Goal: Task Accomplishment & Management: Complete application form

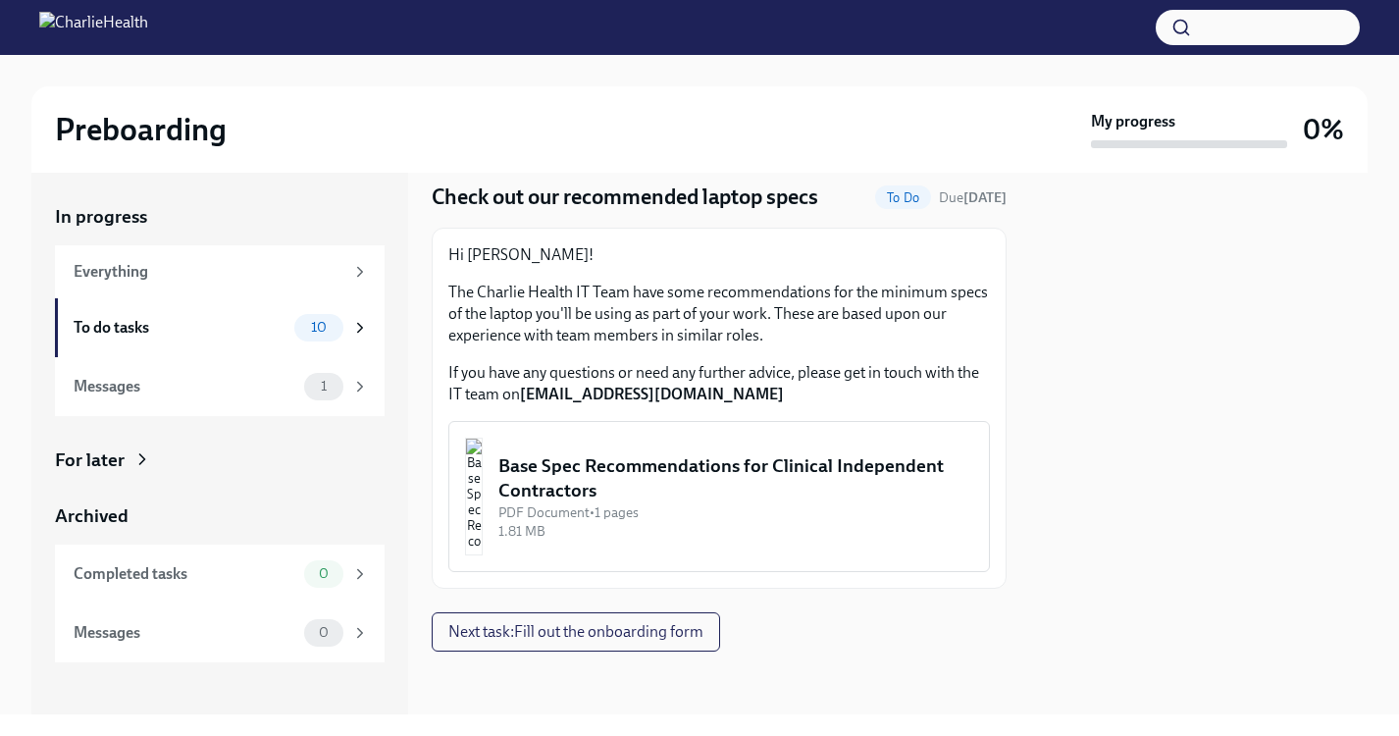
scroll to position [61, 0]
click at [655, 630] on span "Next task : Fill out the onboarding form" at bounding box center [575, 632] width 255 height 20
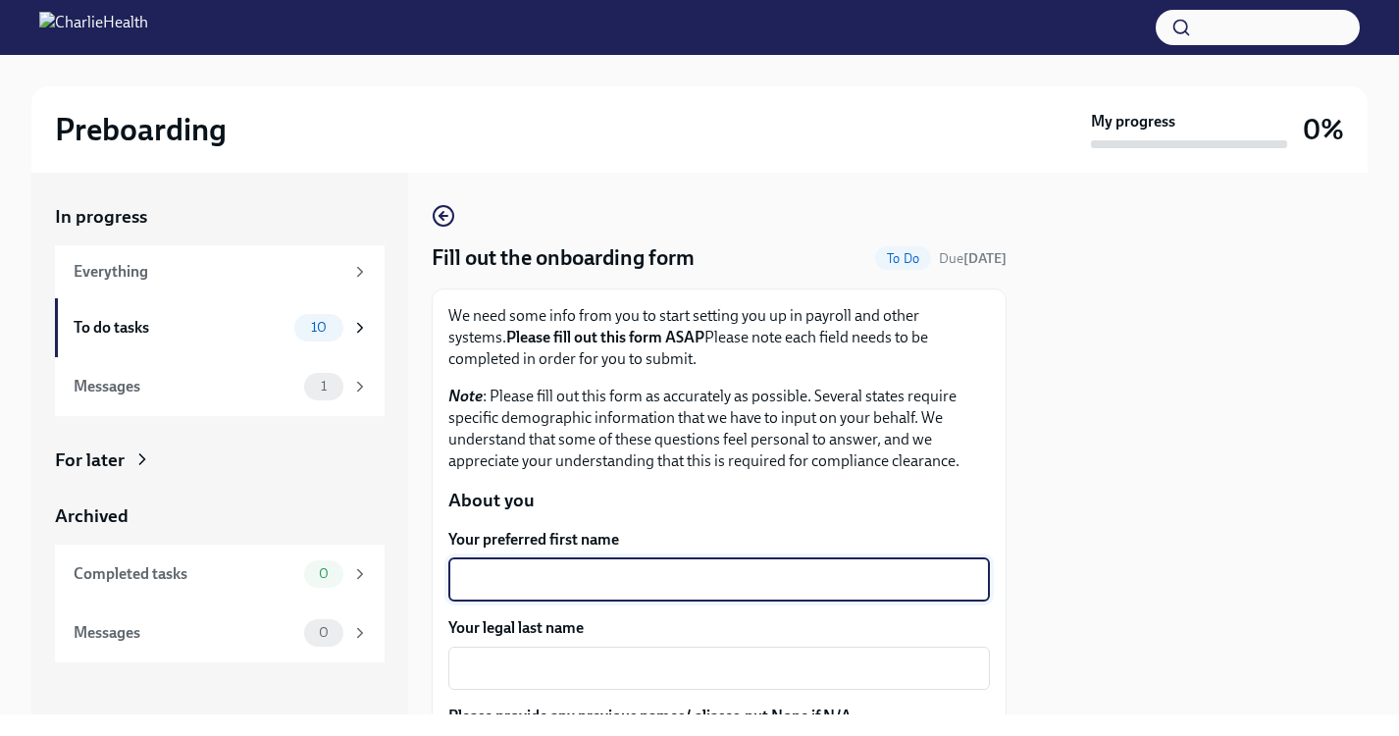
click at [624, 574] on textarea "Your preferred first name" at bounding box center [719, 580] width 518 height 24
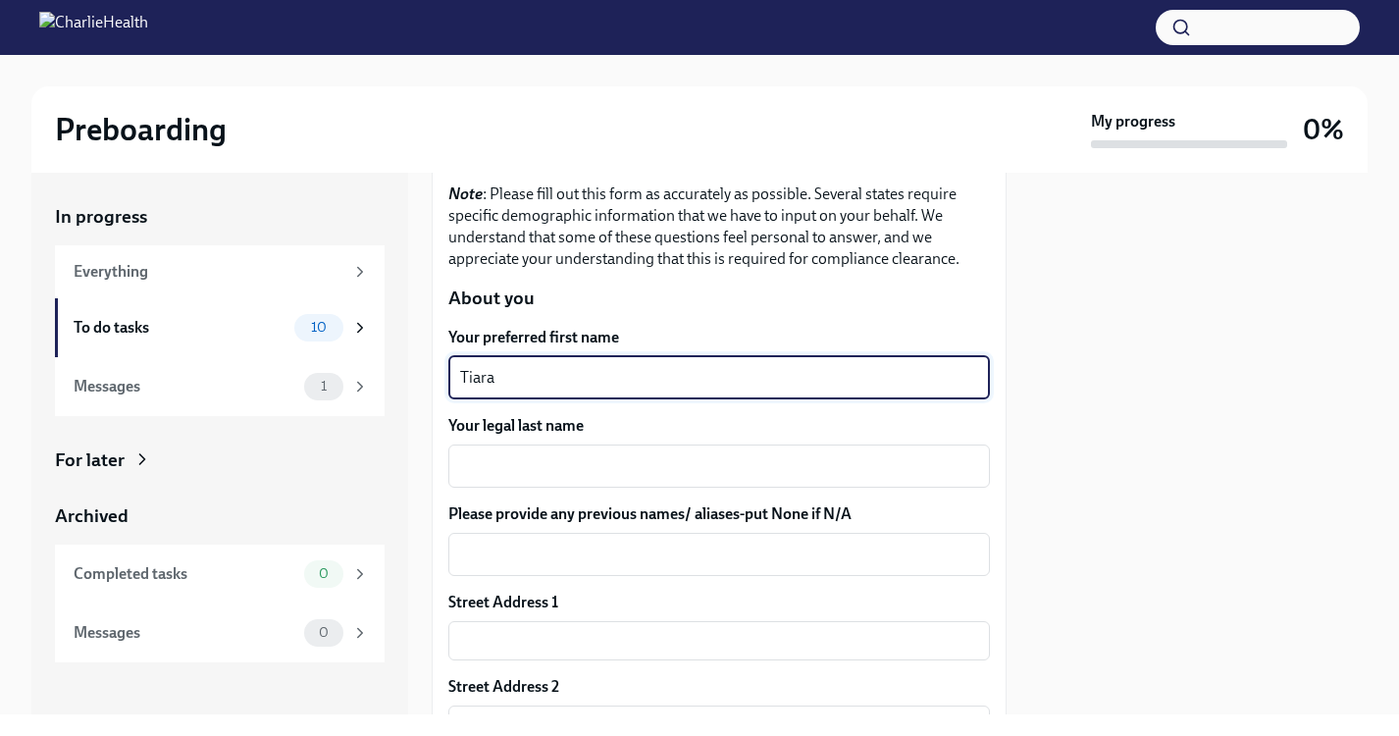
scroll to position [251, 0]
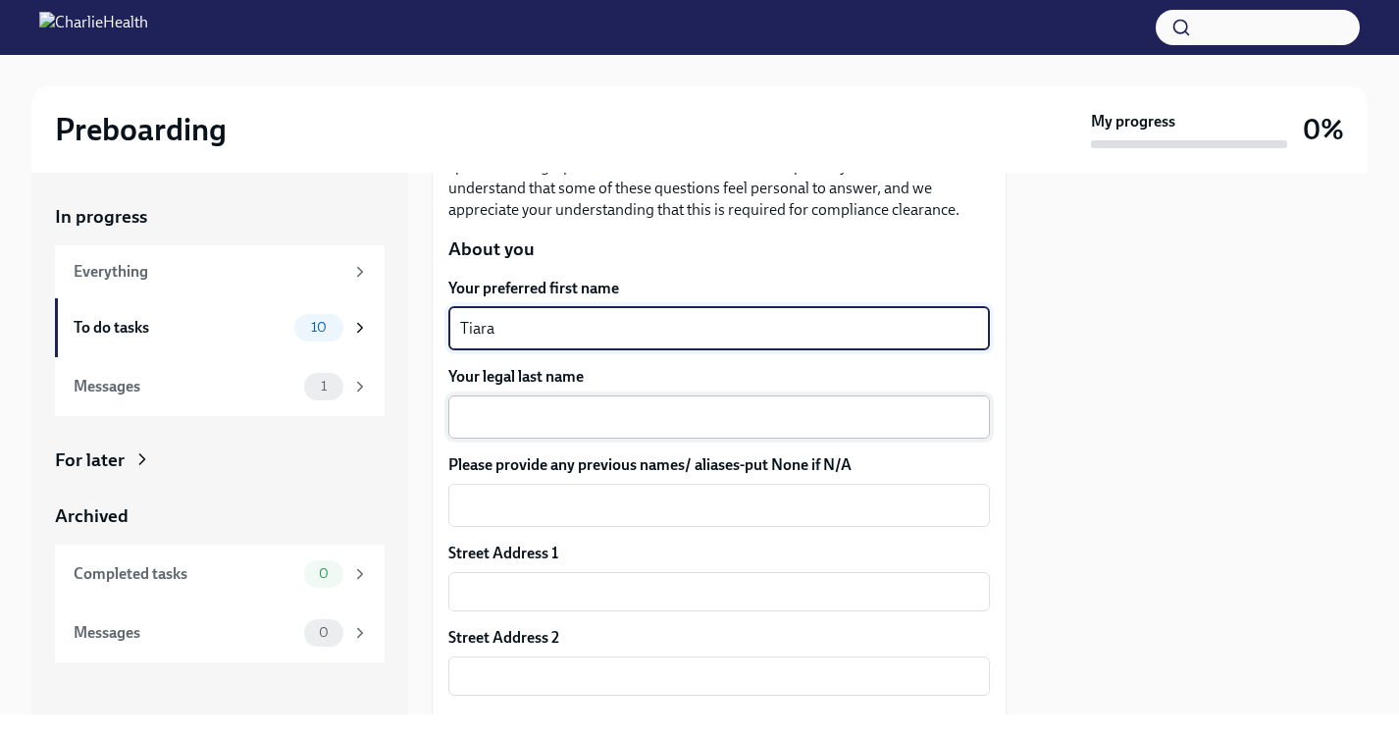
type textarea "Tiara"
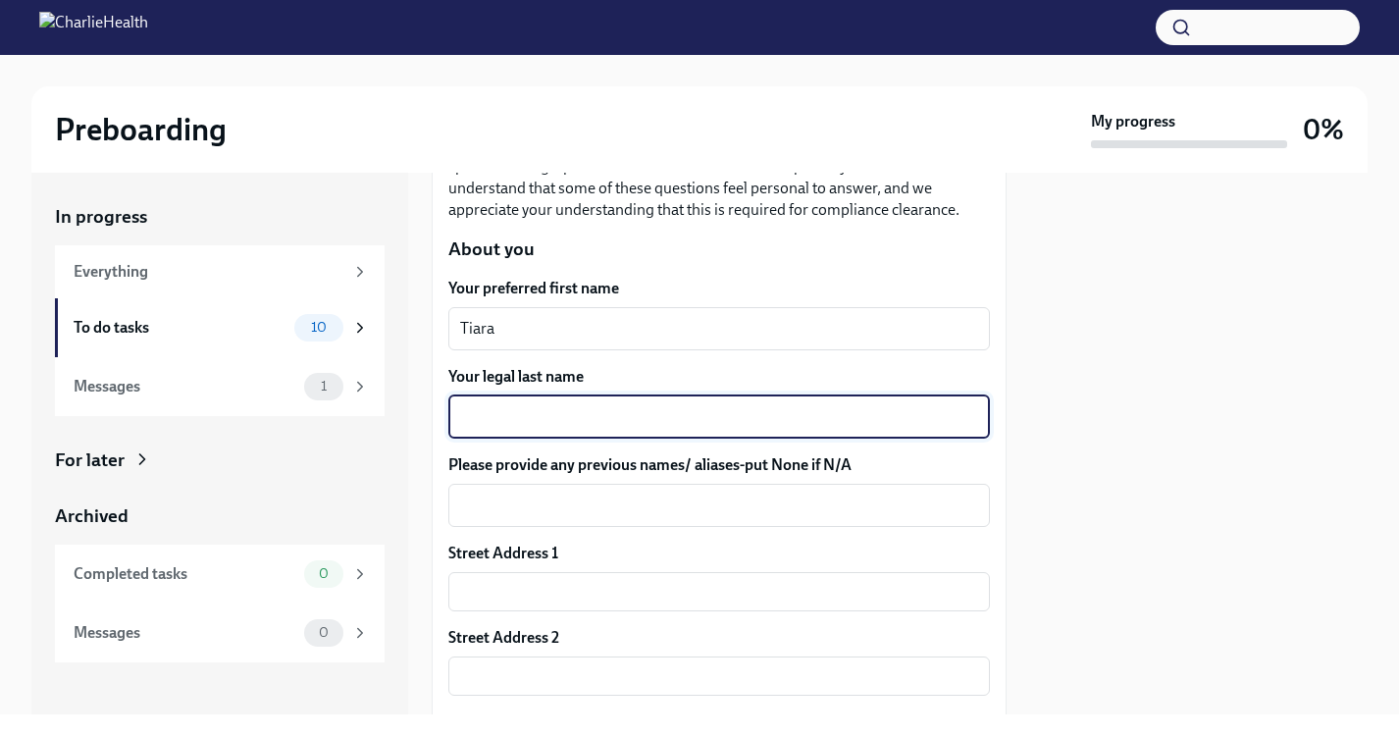
click at [672, 412] on textarea "Your legal last name" at bounding box center [719, 417] width 518 height 24
type textarea "[PERSON_NAME]"
click at [648, 509] on textarea "Please provide any previous names/ aliases-put None if N/A" at bounding box center [719, 505] width 518 height 24
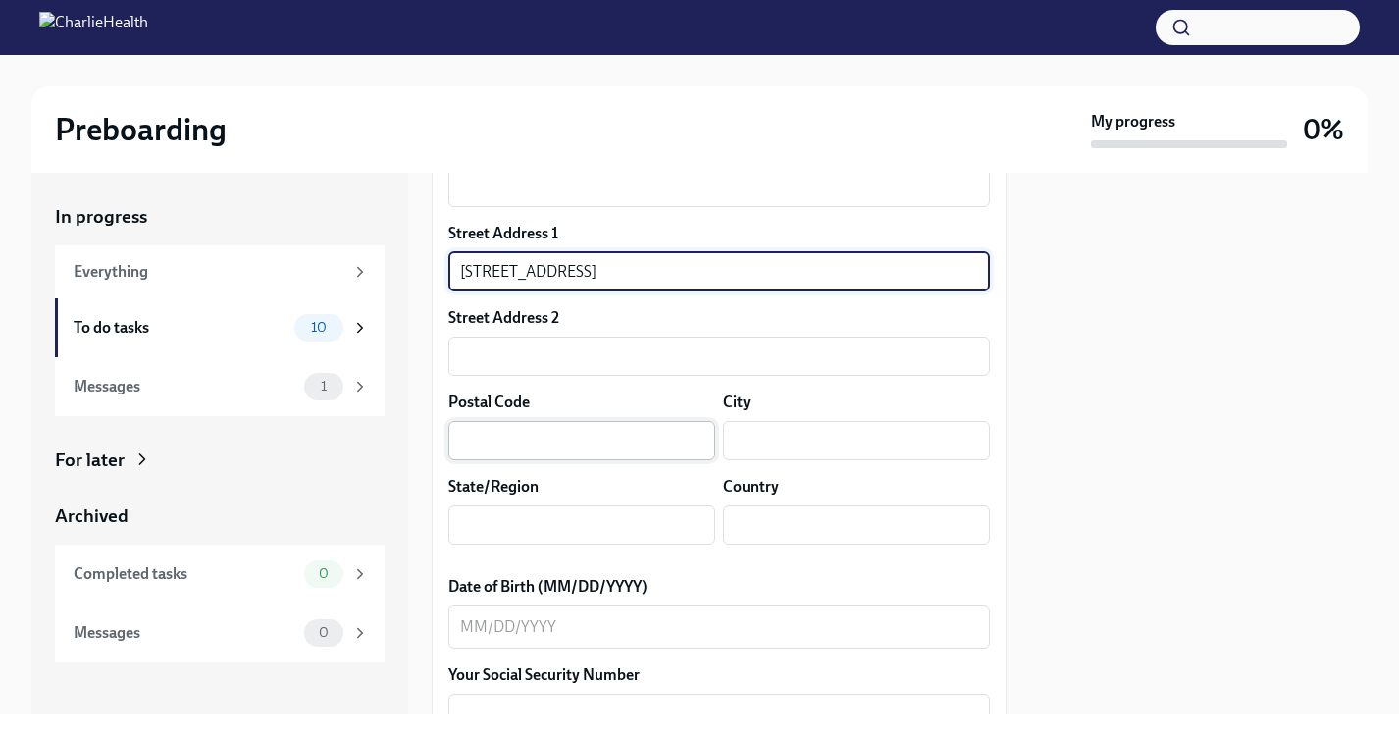
scroll to position [570, 0]
type input "[STREET_ADDRESS]"
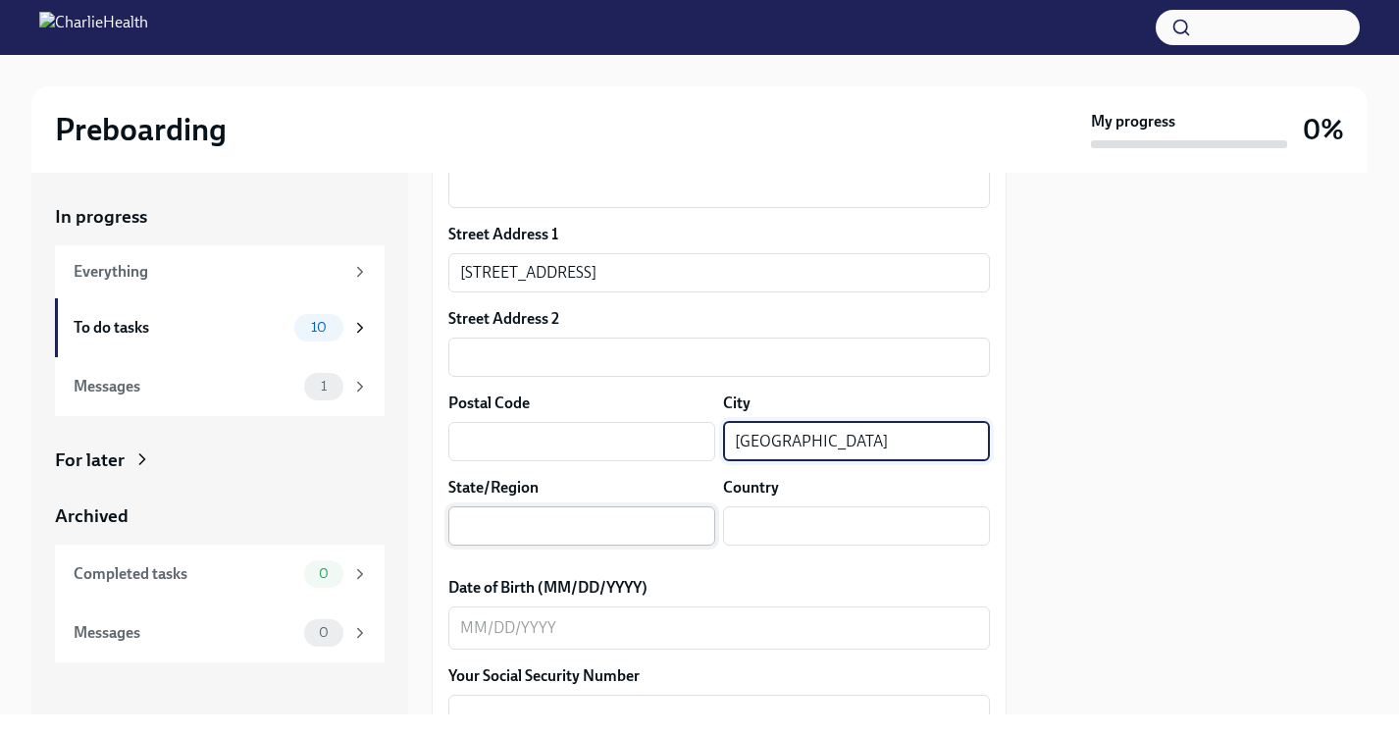
type input "[GEOGRAPHIC_DATA]"
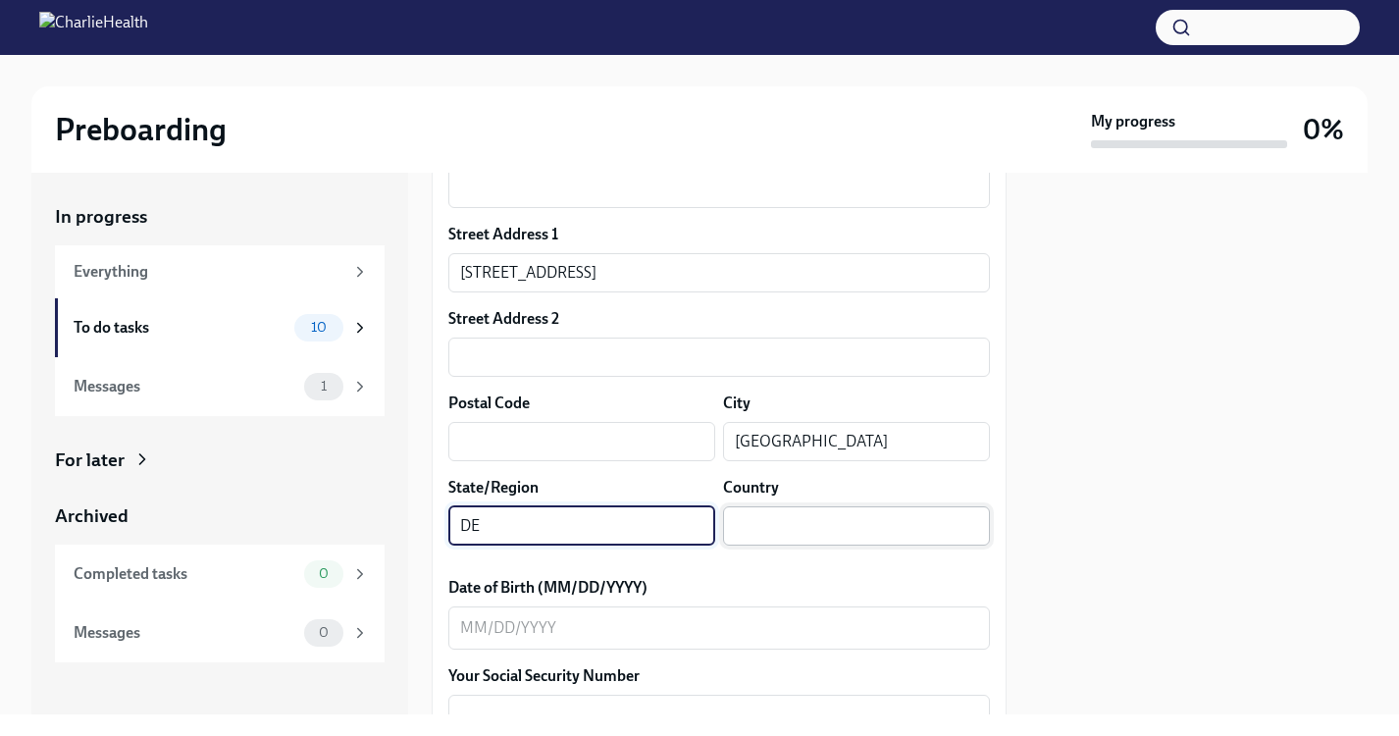
type input "DE"
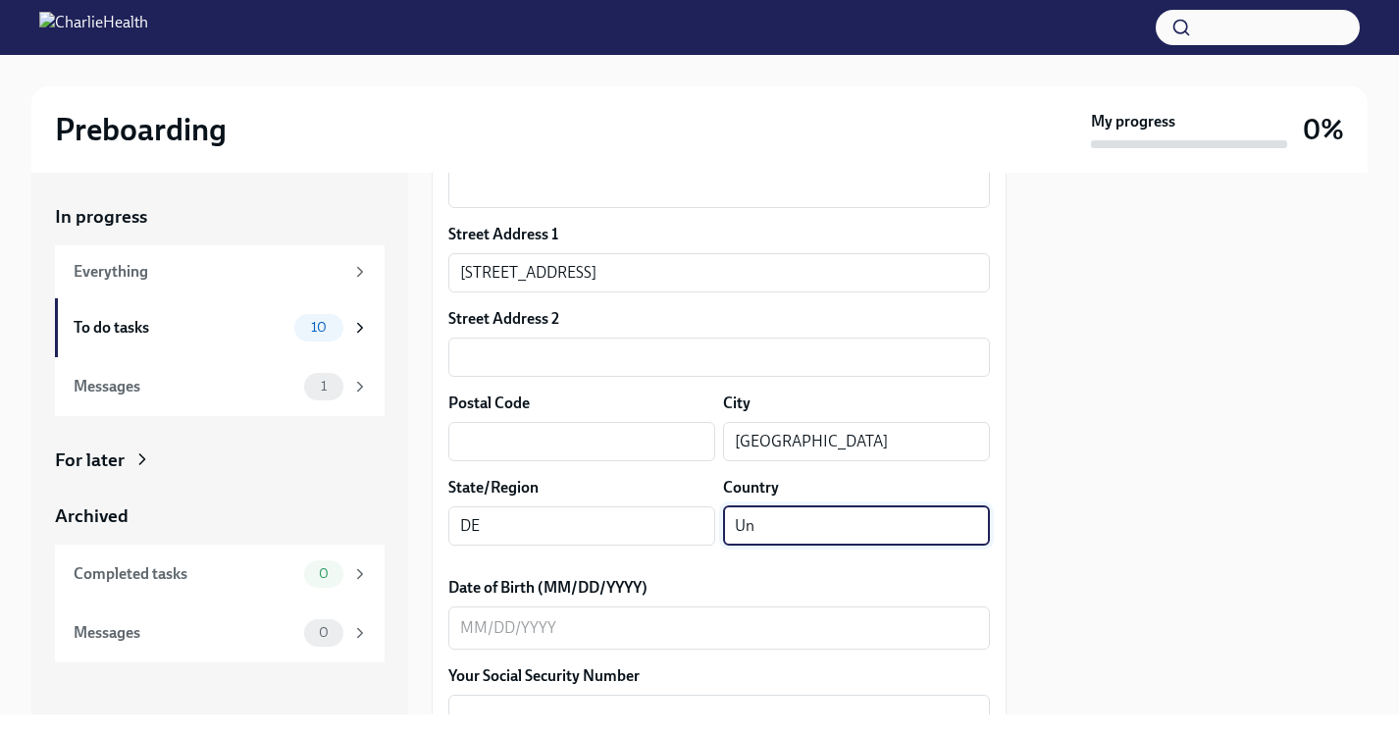
type input "U"
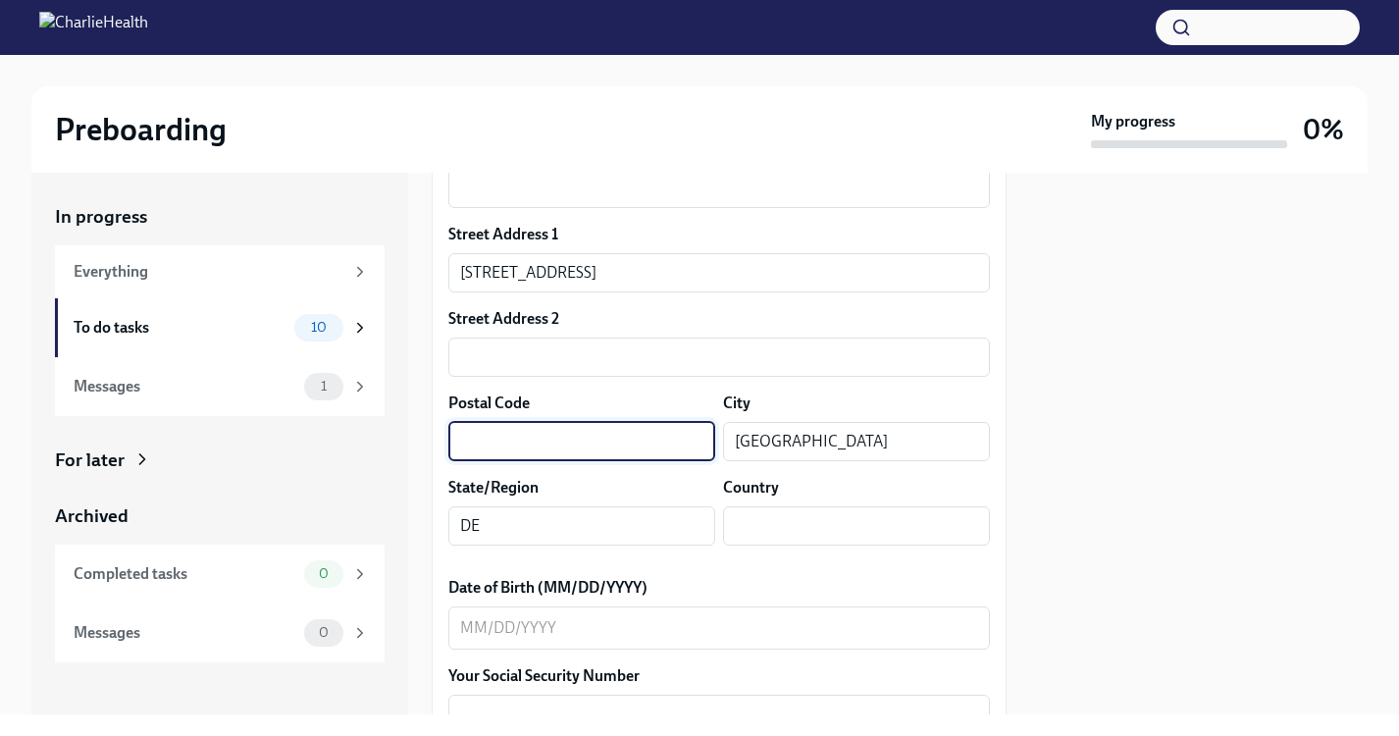
click at [680, 443] on input "text" at bounding box center [581, 441] width 267 height 39
type input "19711"
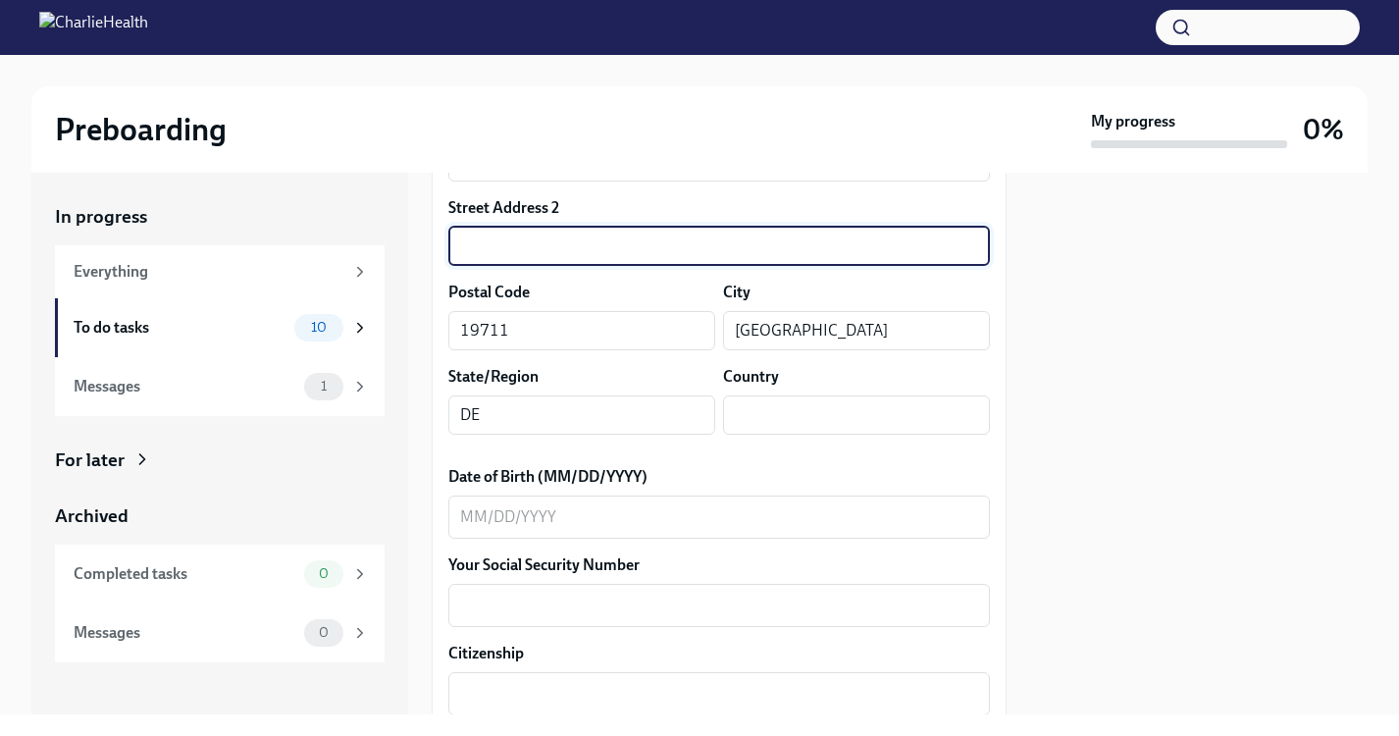
scroll to position [719, 0]
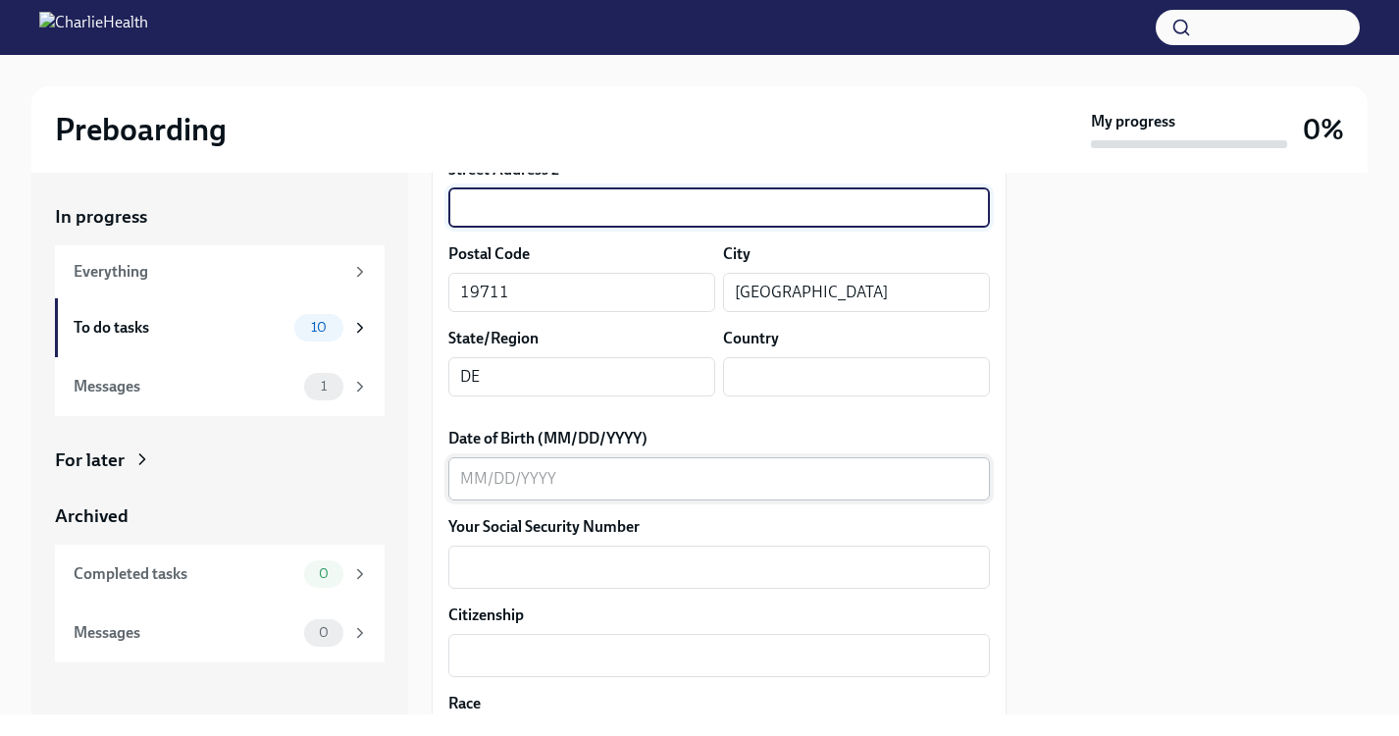
click at [469, 475] on textarea "Date of Birth (MM/DD/YYYY)" at bounding box center [719, 479] width 518 height 24
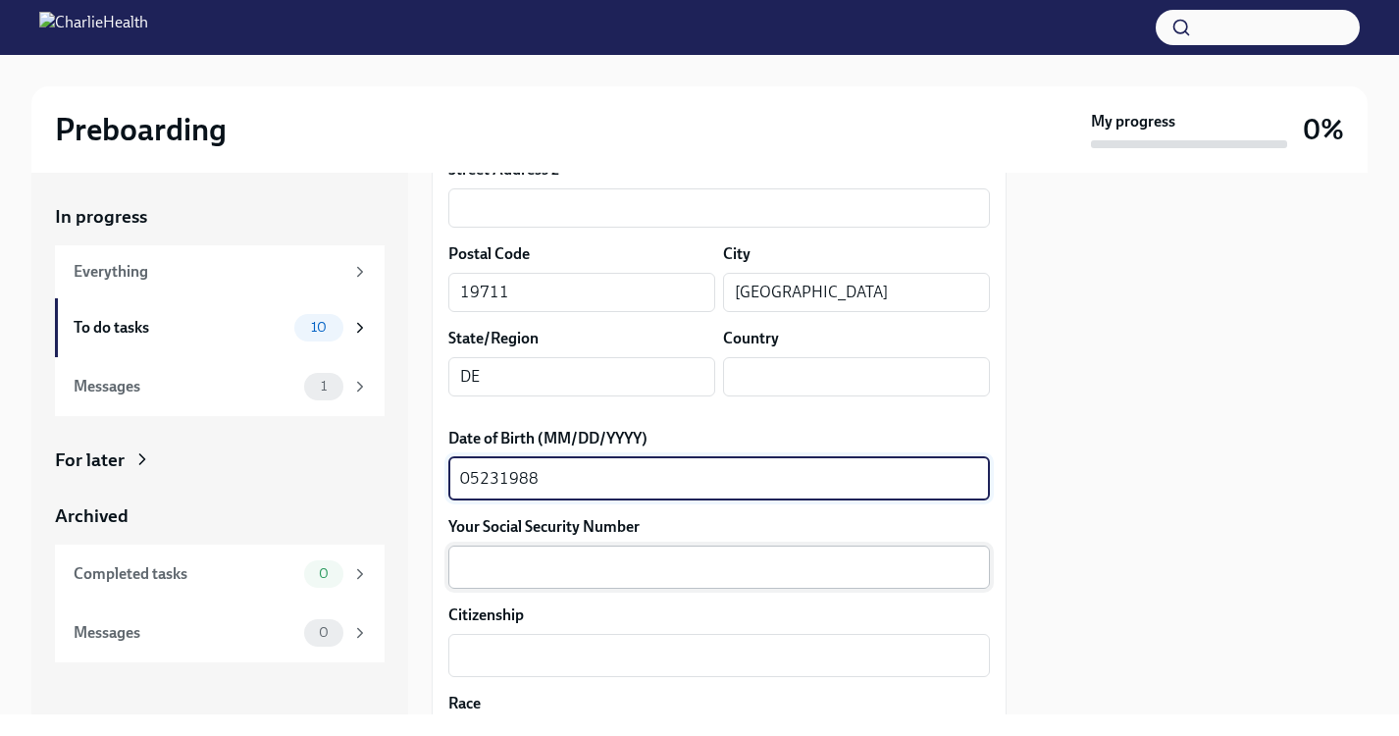
type textarea "05231988"
click at [487, 560] on textarea "Your Social Security Number" at bounding box center [719, 567] width 518 height 24
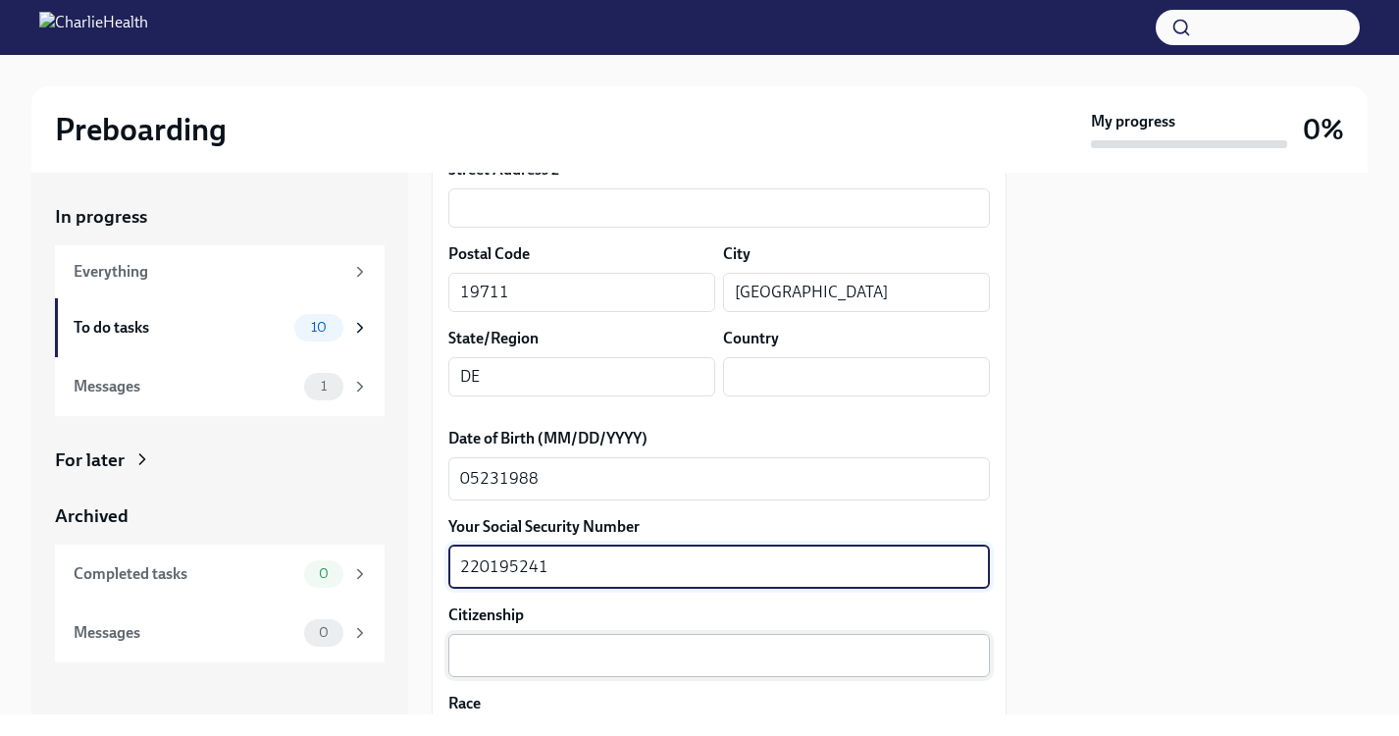
type textarea "220195241"
click at [530, 643] on textarea "Citizenship" at bounding box center [719, 655] width 518 height 24
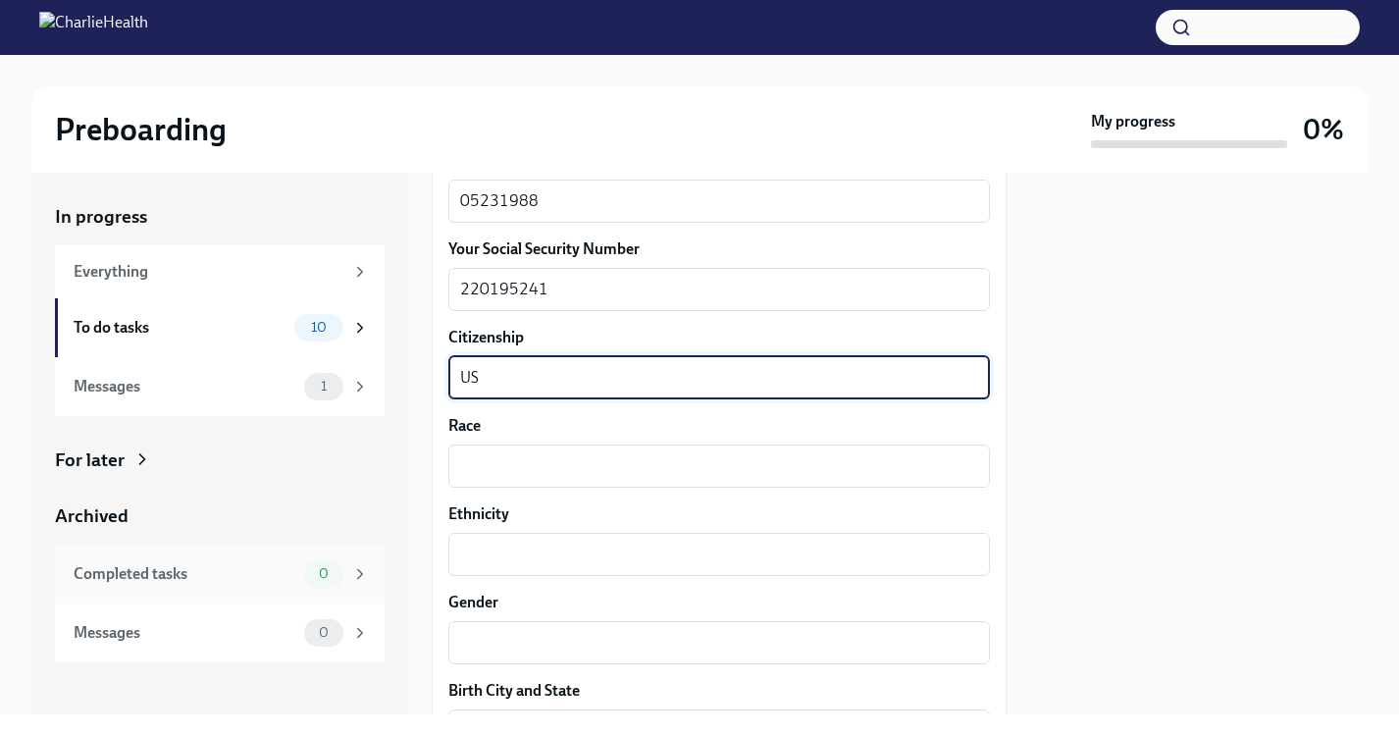
scroll to position [999, 0]
type textarea "US"
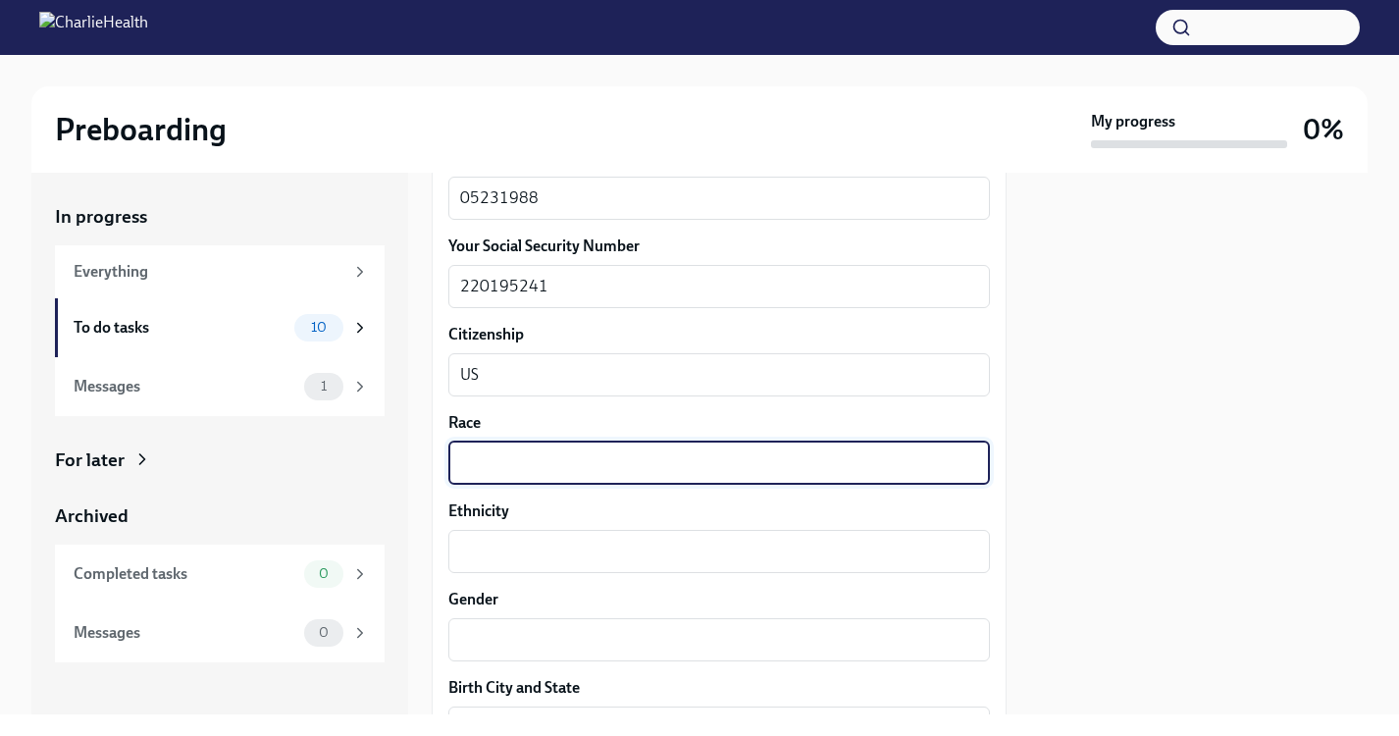
click at [487, 469] on textarea "Race" at bounding box center [719, 463] width 518 height 24
type textarea "AA"
click at [485, 548] on textarea "Ethnicity" at bounding box center [719, 551] width 518 height 24
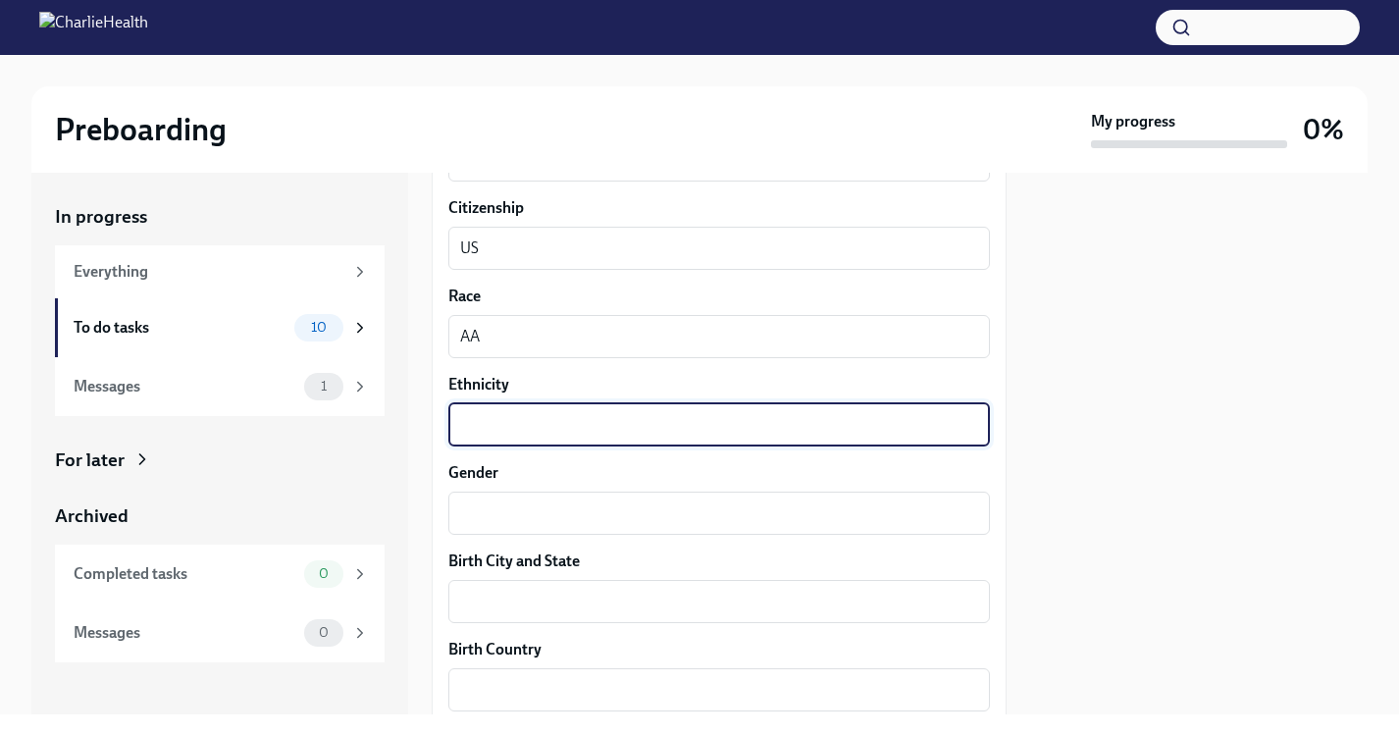
scroll to position [1178, 0]
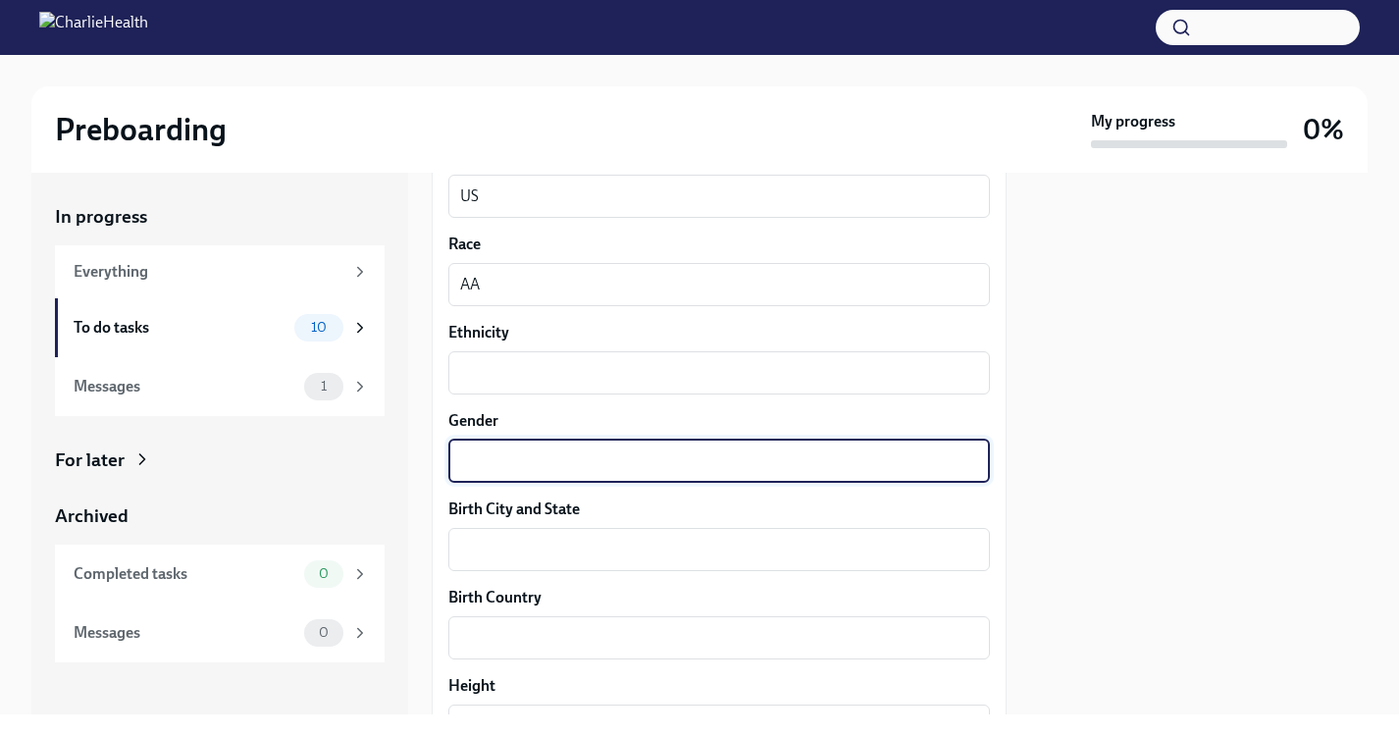
click at [526, 458] on textarea "Gender" at bounding box center [719, 461] width 518 height 24
type textarea "[DEMOGRAPHIC_DATA]"
click at [510, 546] on textarea "Birth City and State" at bounding box center [719, 549] width 518 height 24
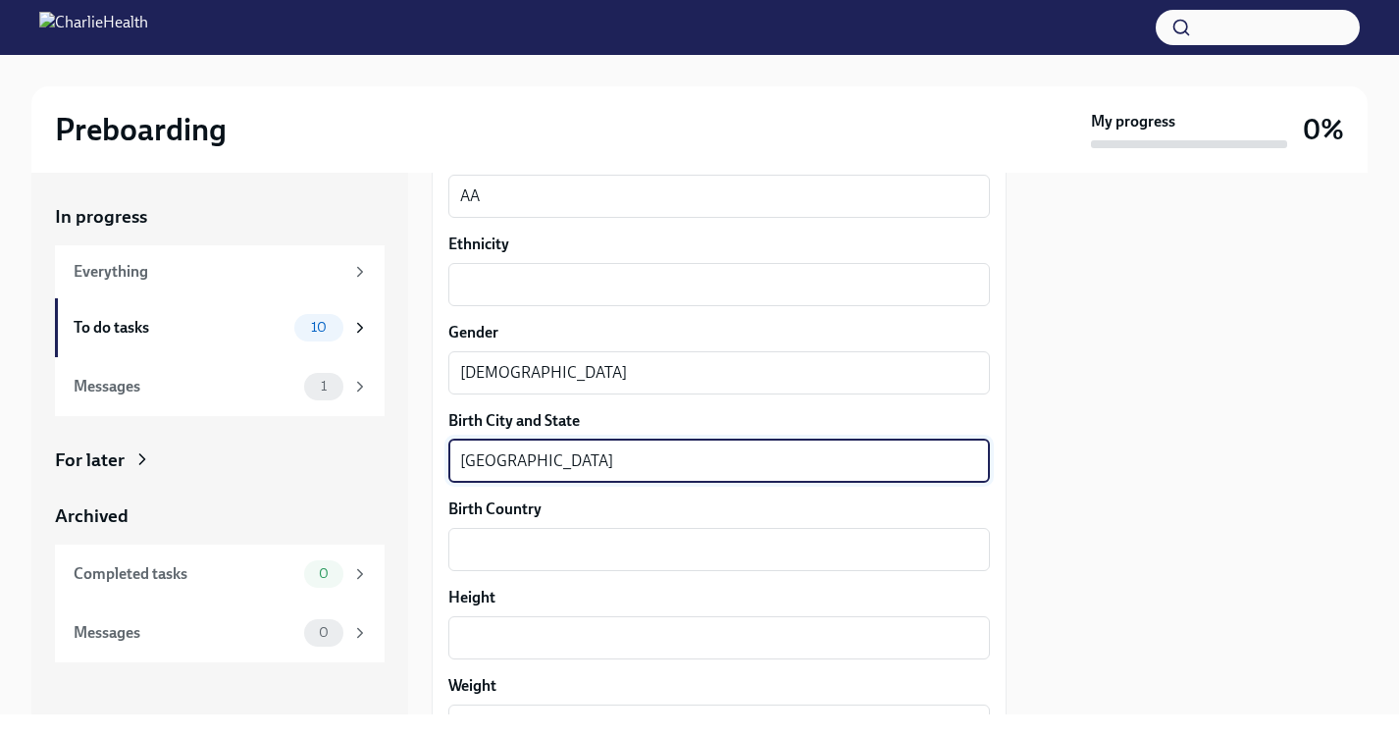
scroll to position [1330, 0]
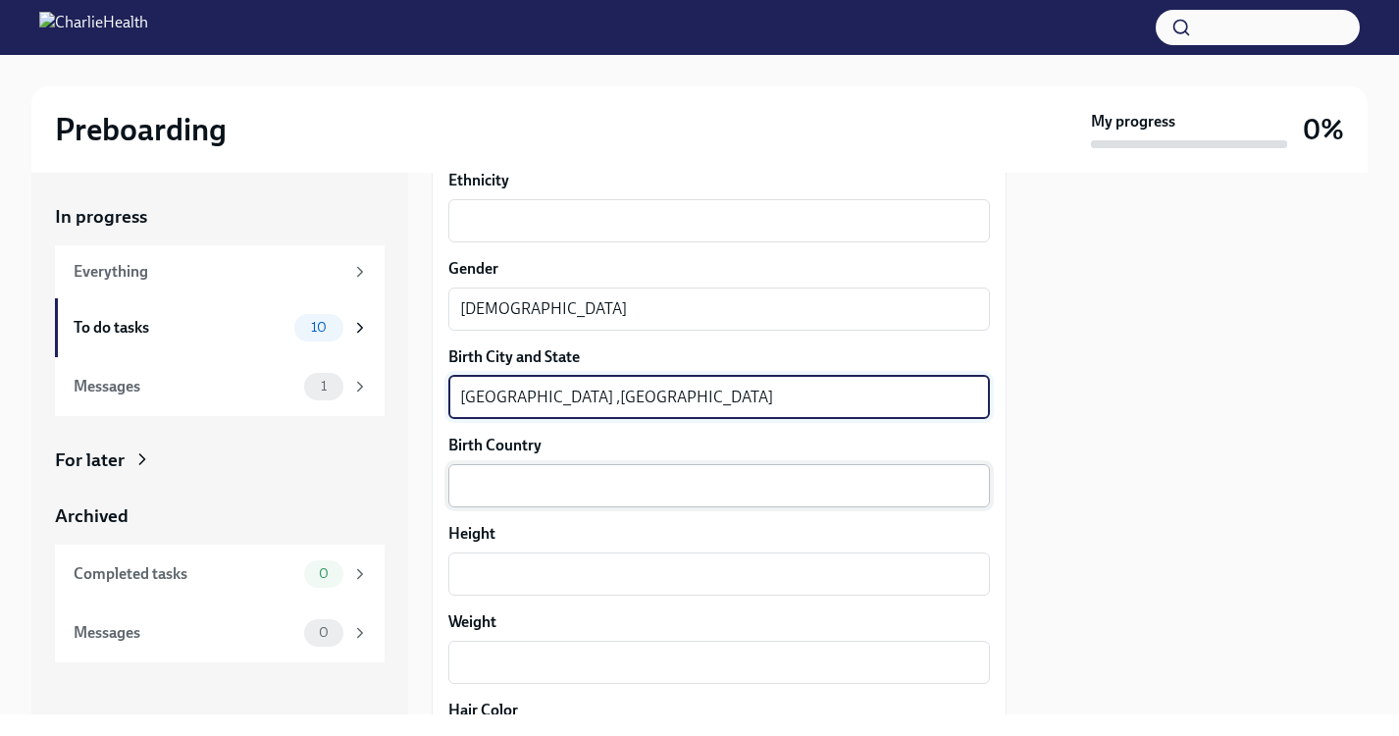
type textarea "[GEOGRAPHIC_DATA] ,[GEOGRAPHIC_DATA]"
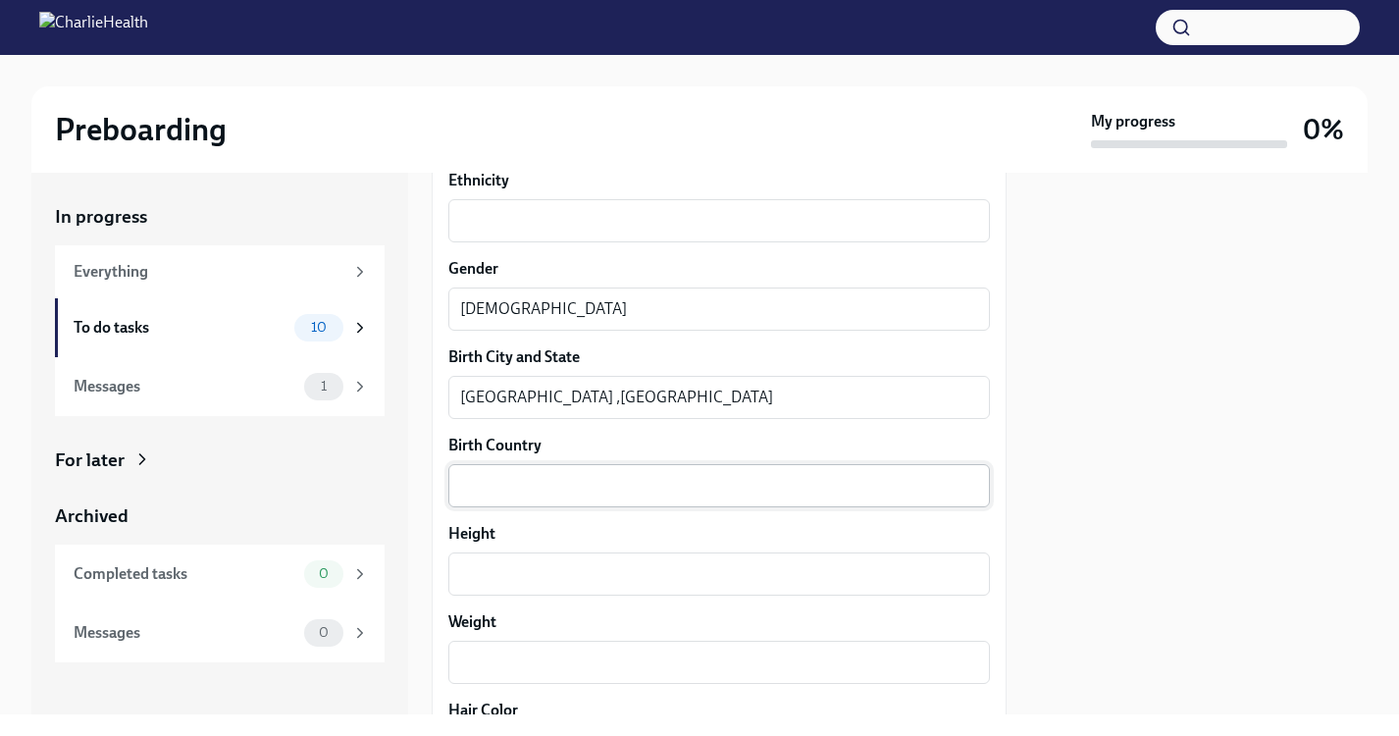
click at [525, 465] on div "x ​" at bounding box center [718, 485] width 541 height 43
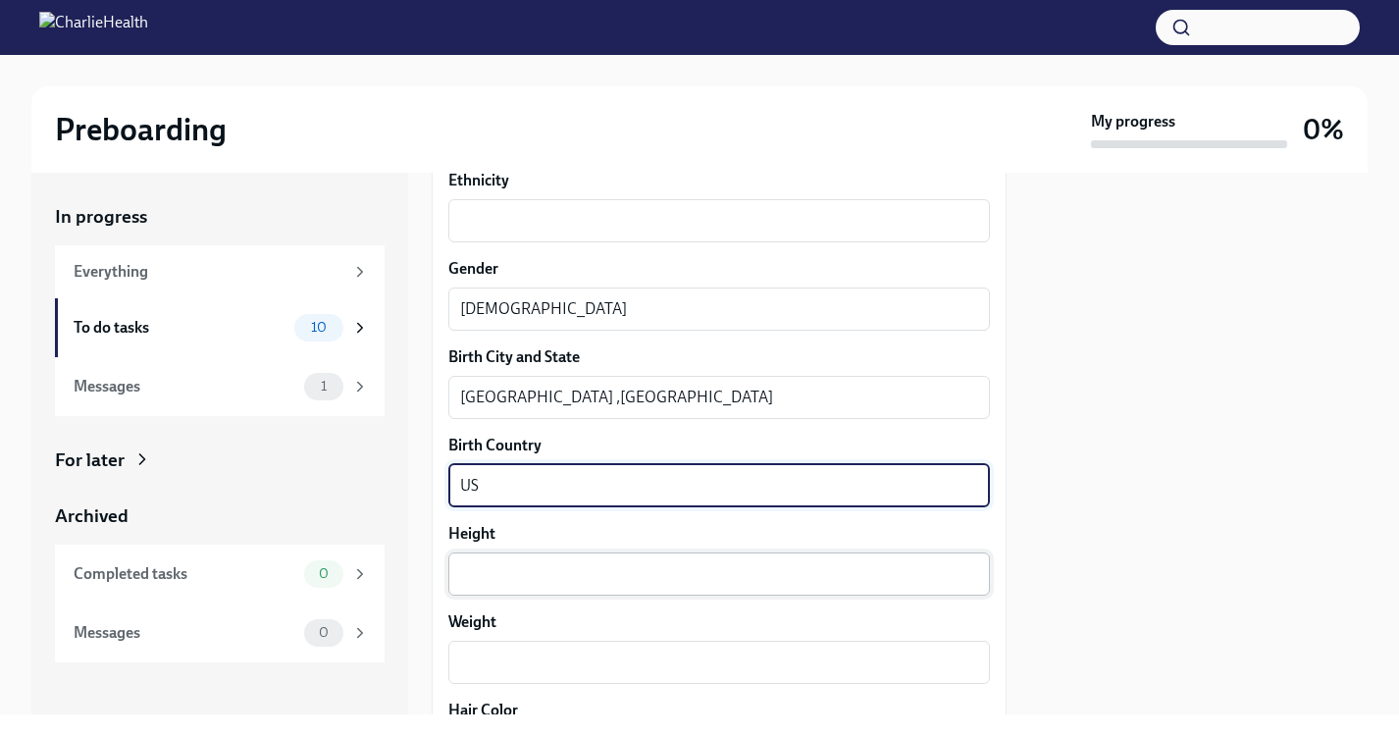
type textarea "US"
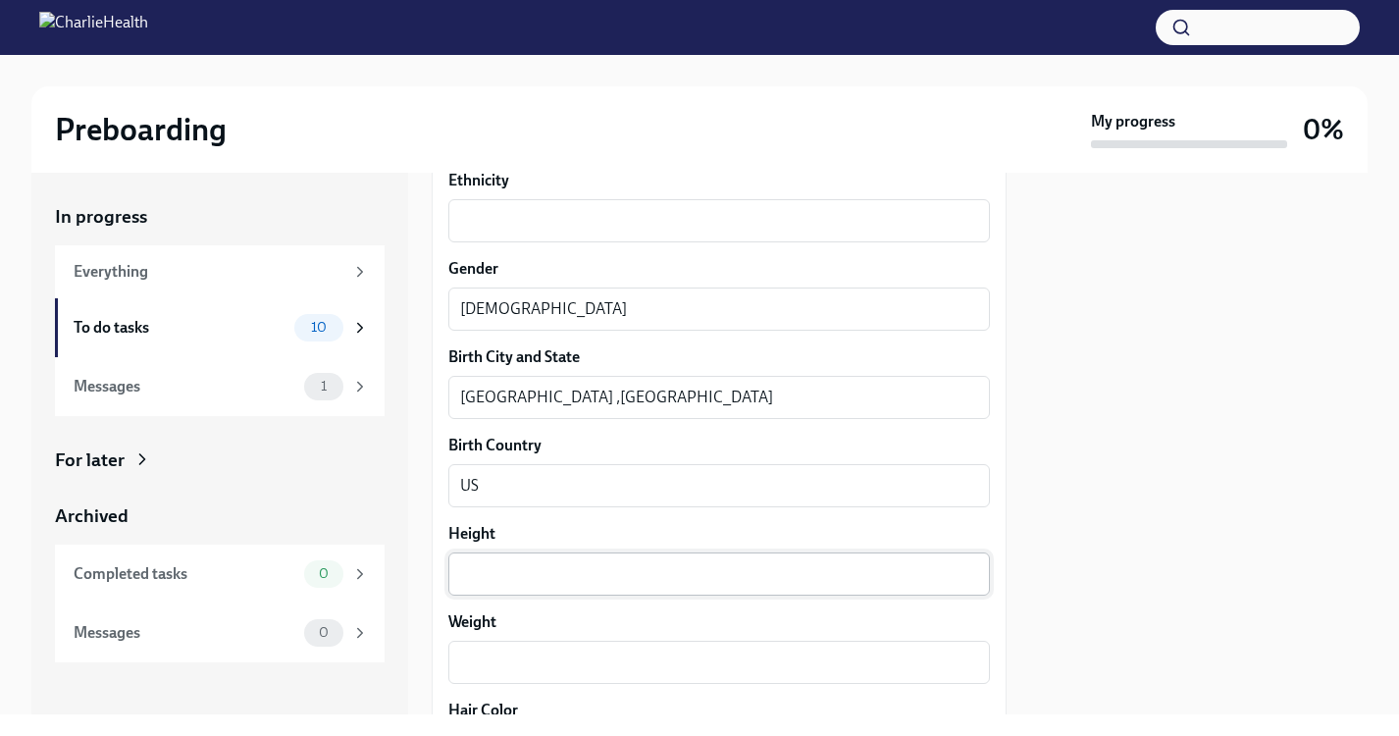
click at [497, 587] on div "x ​" at bounding box center [718, 573] width 541 height 43
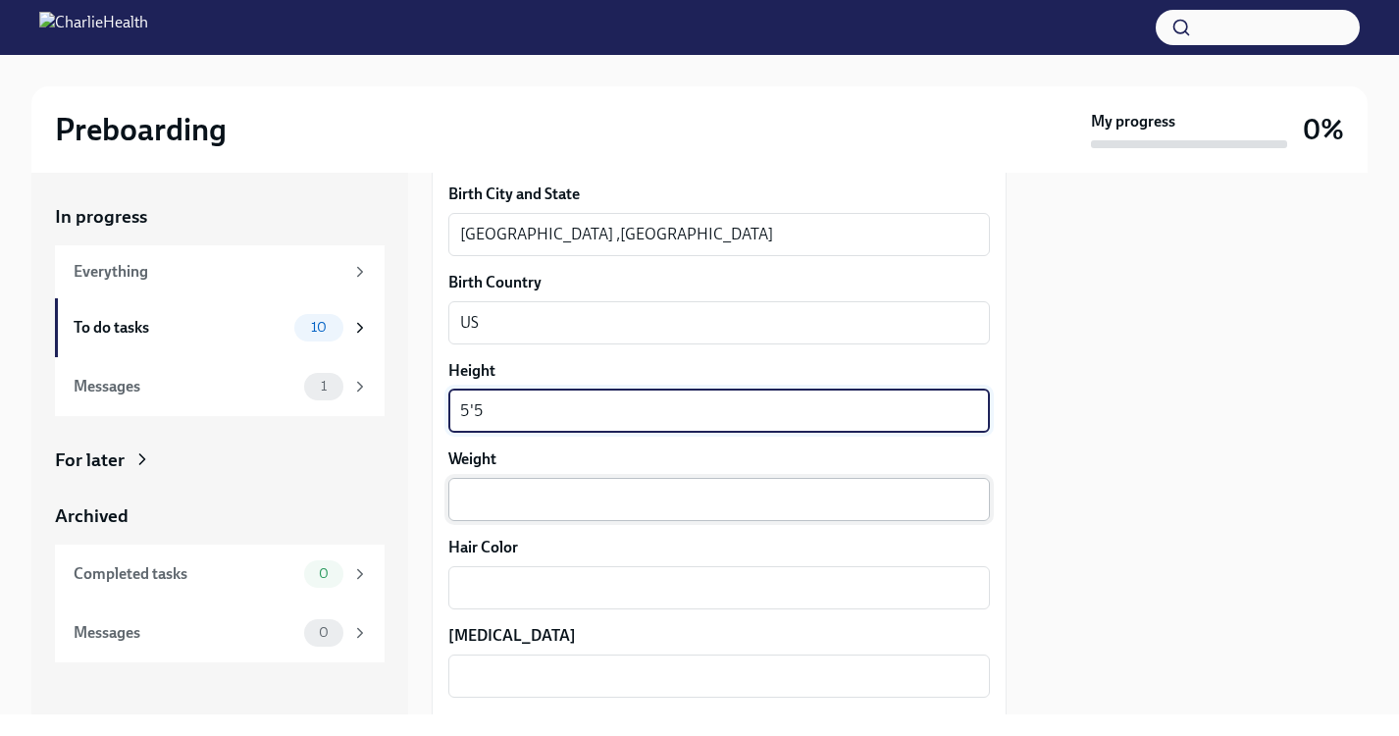
scroll to position [1525, 0]
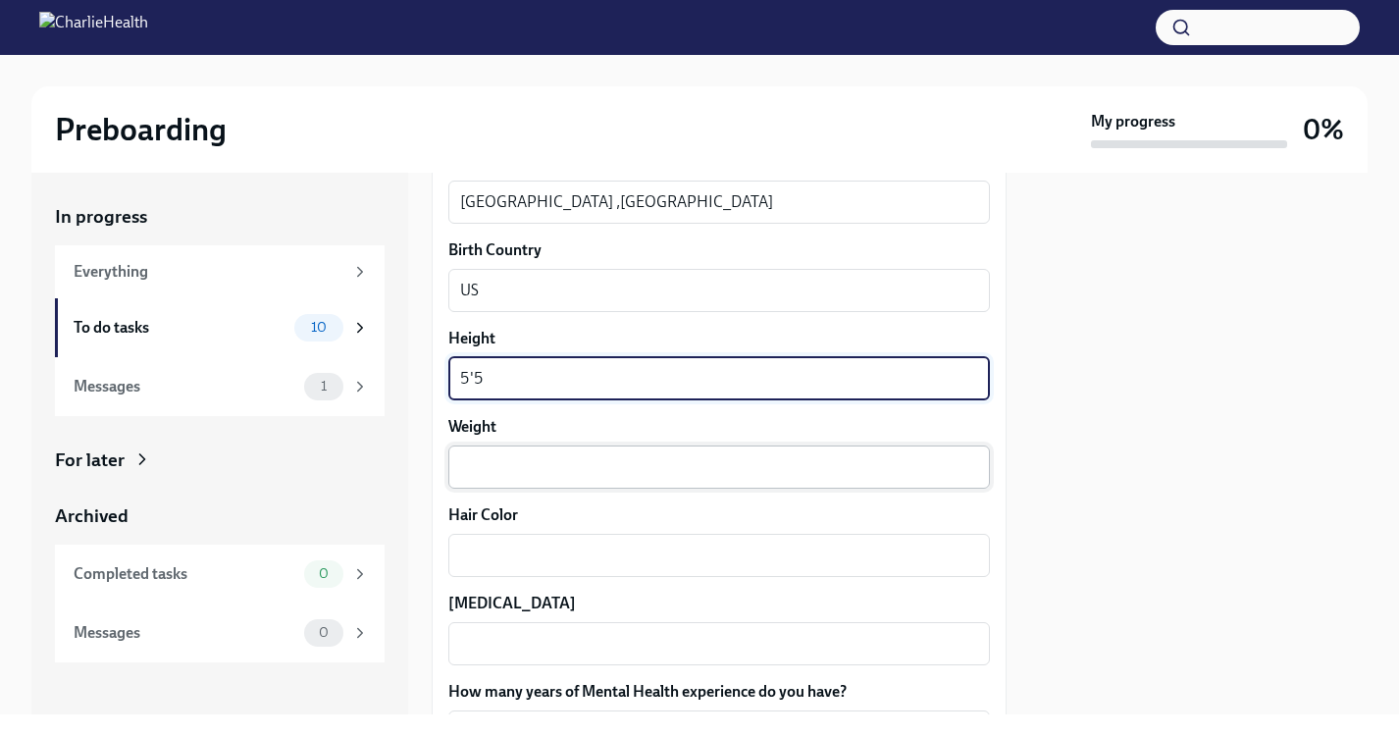
type textarea "5'5"
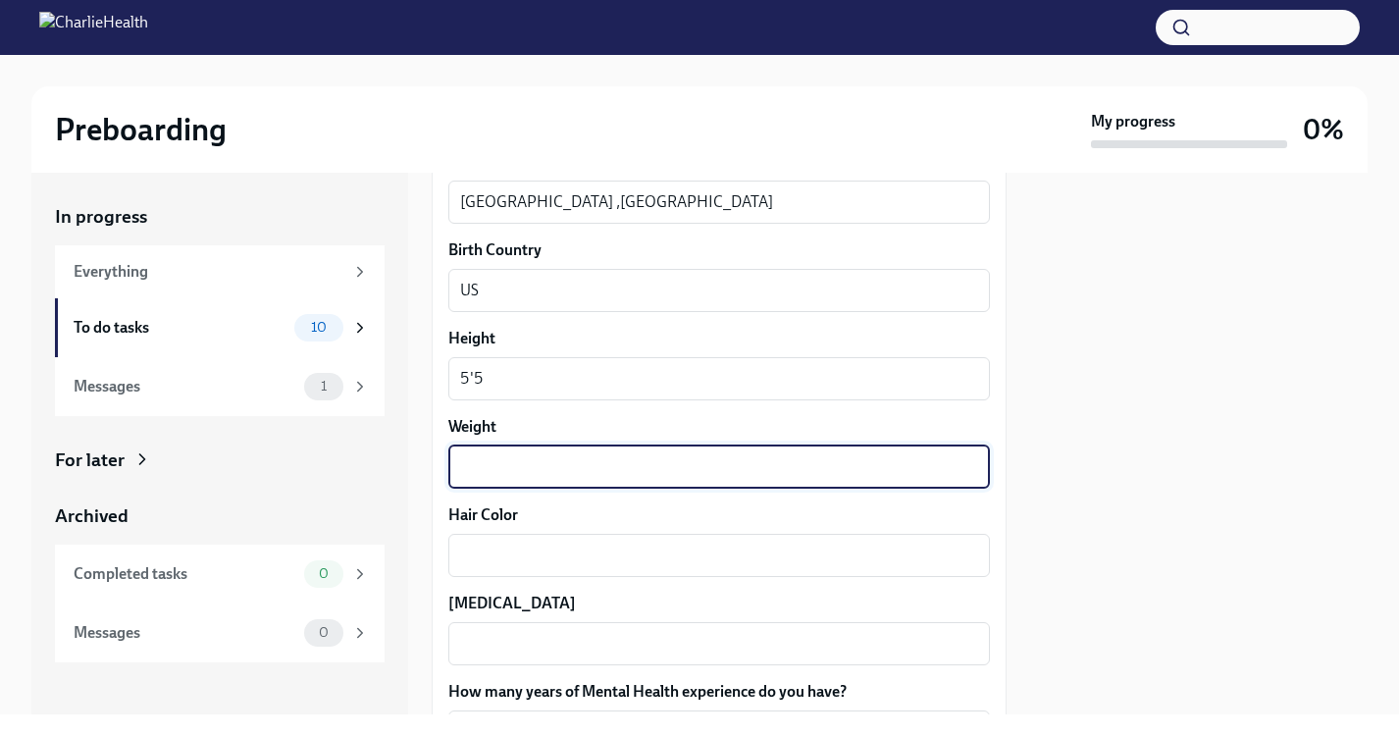
click at [516, 459] on textarea "Weight" at bounding box center [719, 467] width 518 height 24
type textarea "198"
click at [520, 545] on textarea "Hair Color" at bounding box center [719, 555] width 518 height 24
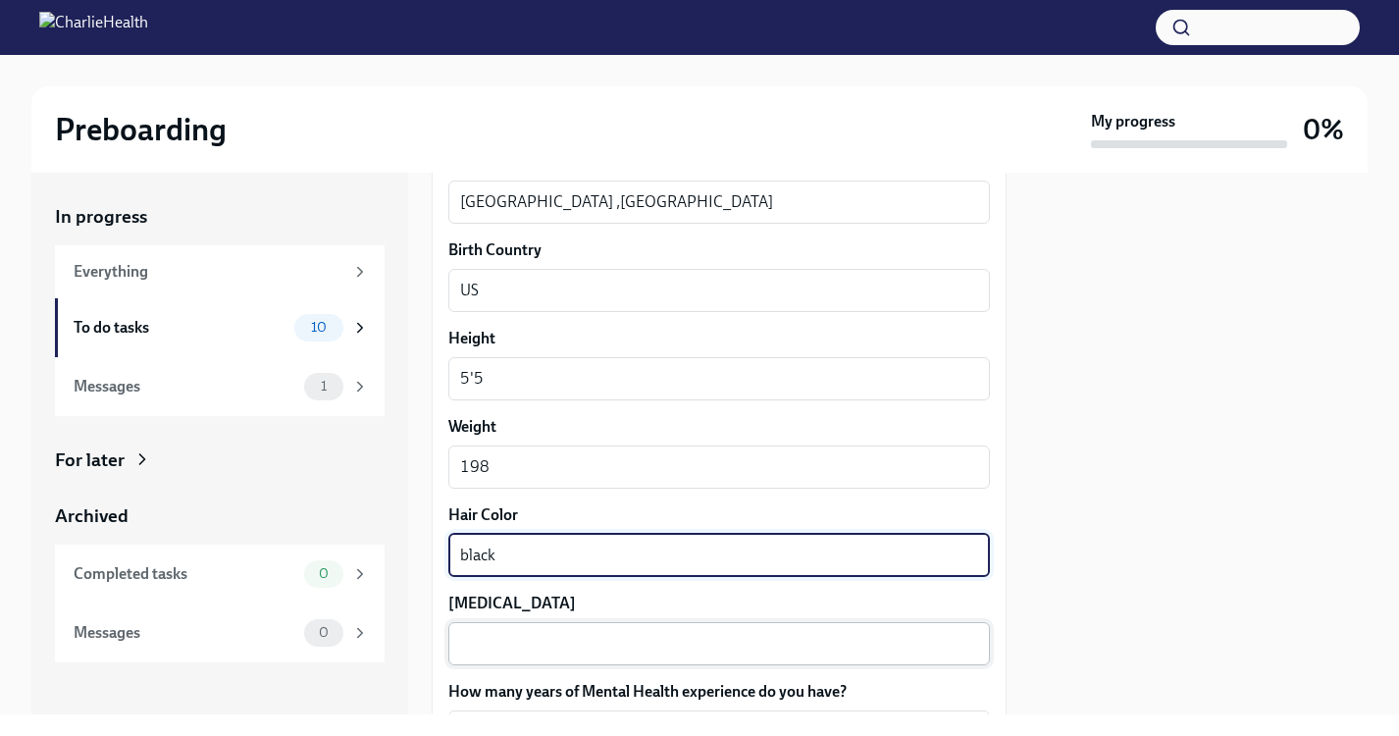
type textarea "black"
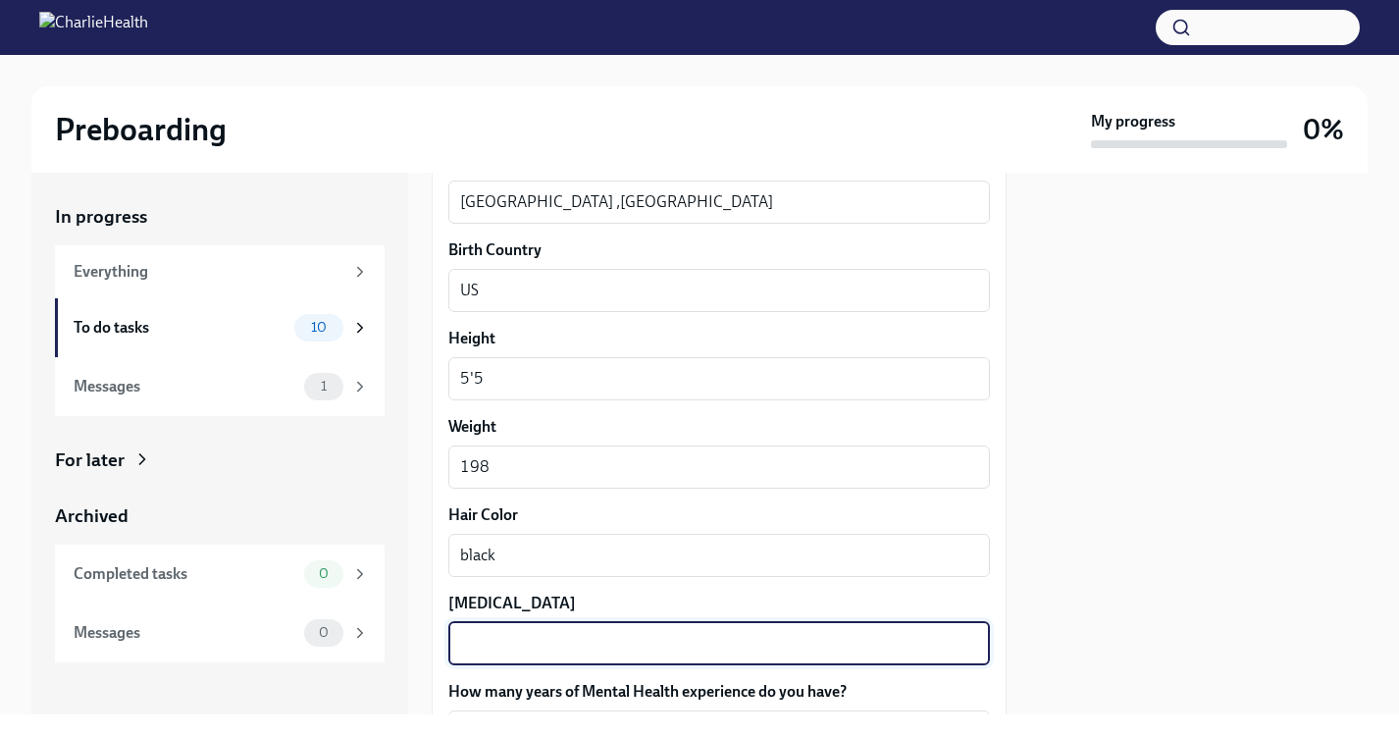
click at [508, 651] on textarea "[MEDICAL_DATA]" at bounding box center [719, 644] width 518 height 24
type textarea "d"
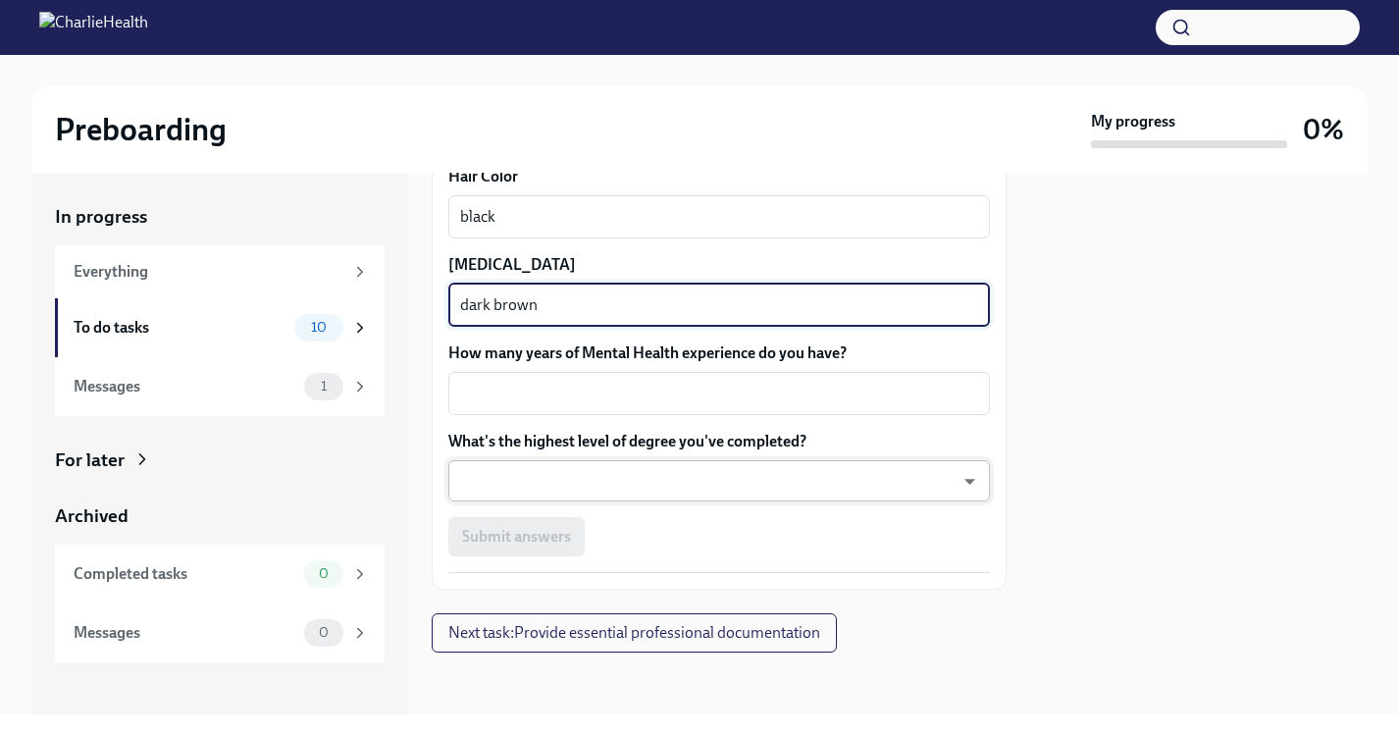
scroll to position [0, 0]
type textarea "dark brown"
click at [644, 411] on div "x ​" at bounding box center [718, 393] width 541 height 43
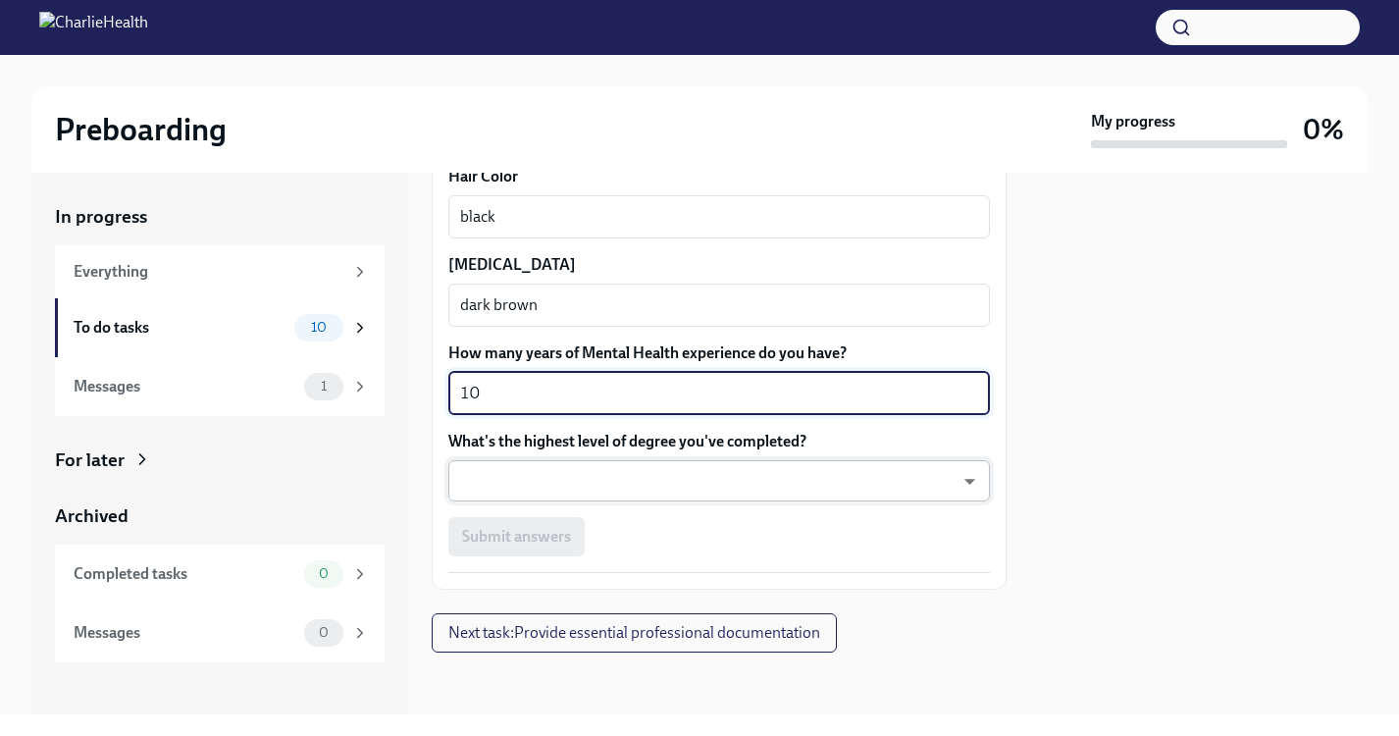
type textarea "10"
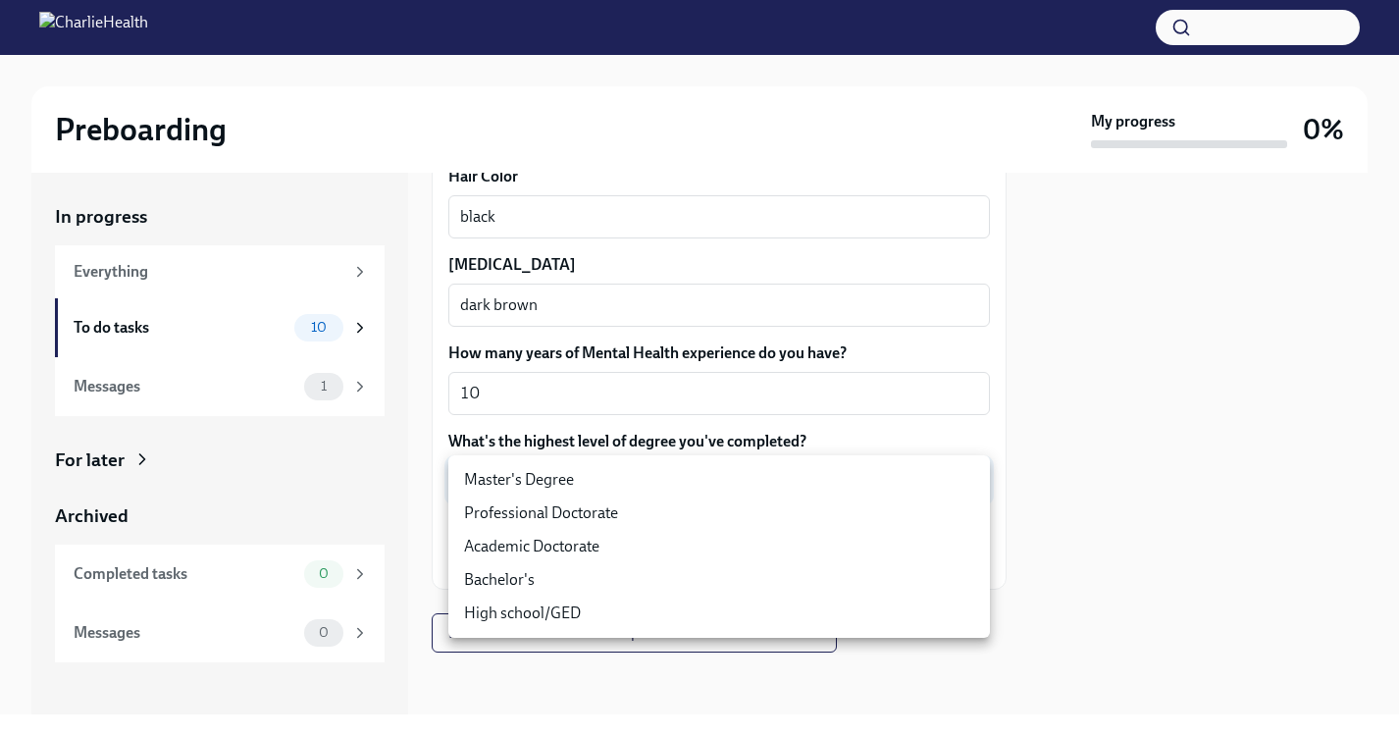
click at [654, 487] on body "Preboarding My progress 0% In progress Everything To do tasks 10 Messages 1 For…" at bounding box center [699, 368] width 1399 height 736
click at [645, 479] on li "Master's Degree" at bounding box center [718, 479] width 541 height 33
type input "2vBr-ghkD"
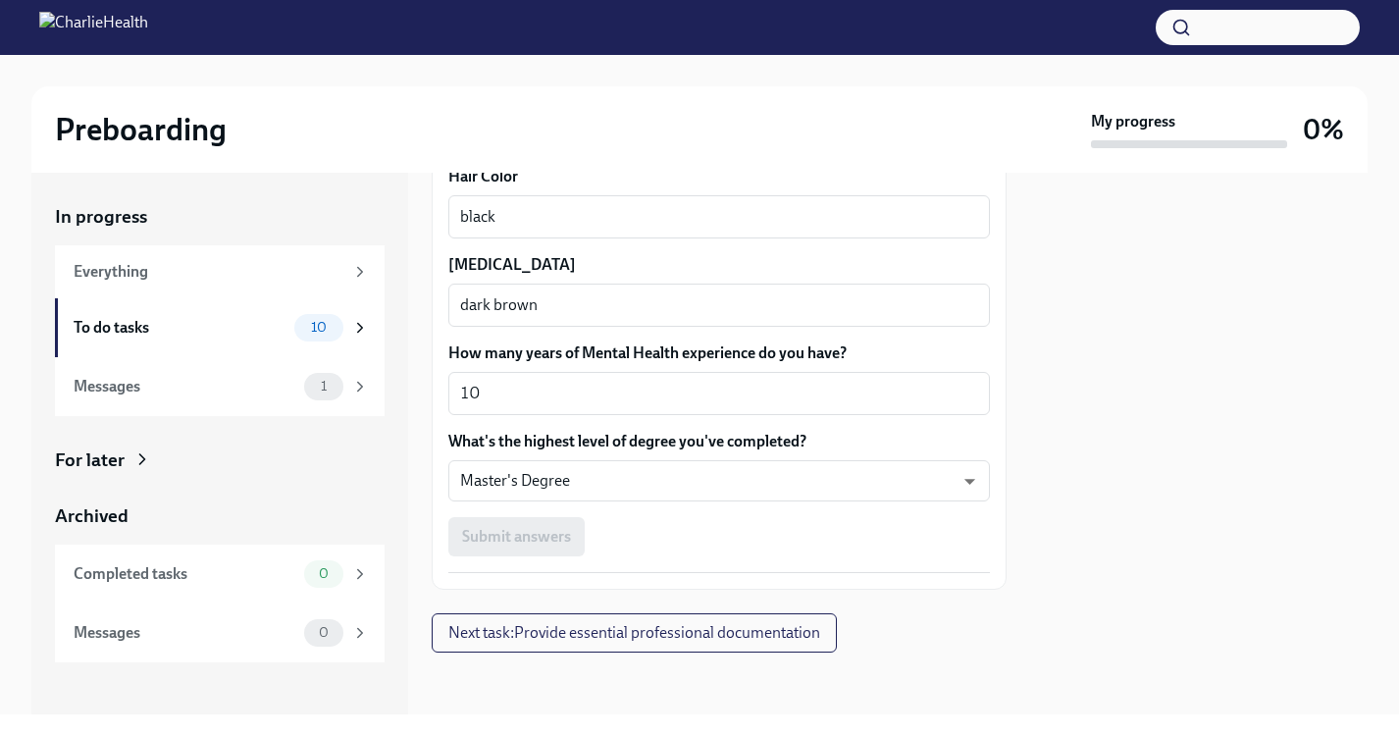
click at [635, 548] on div "Submit answers" at bounding box center [718, 536] width 541 height 39
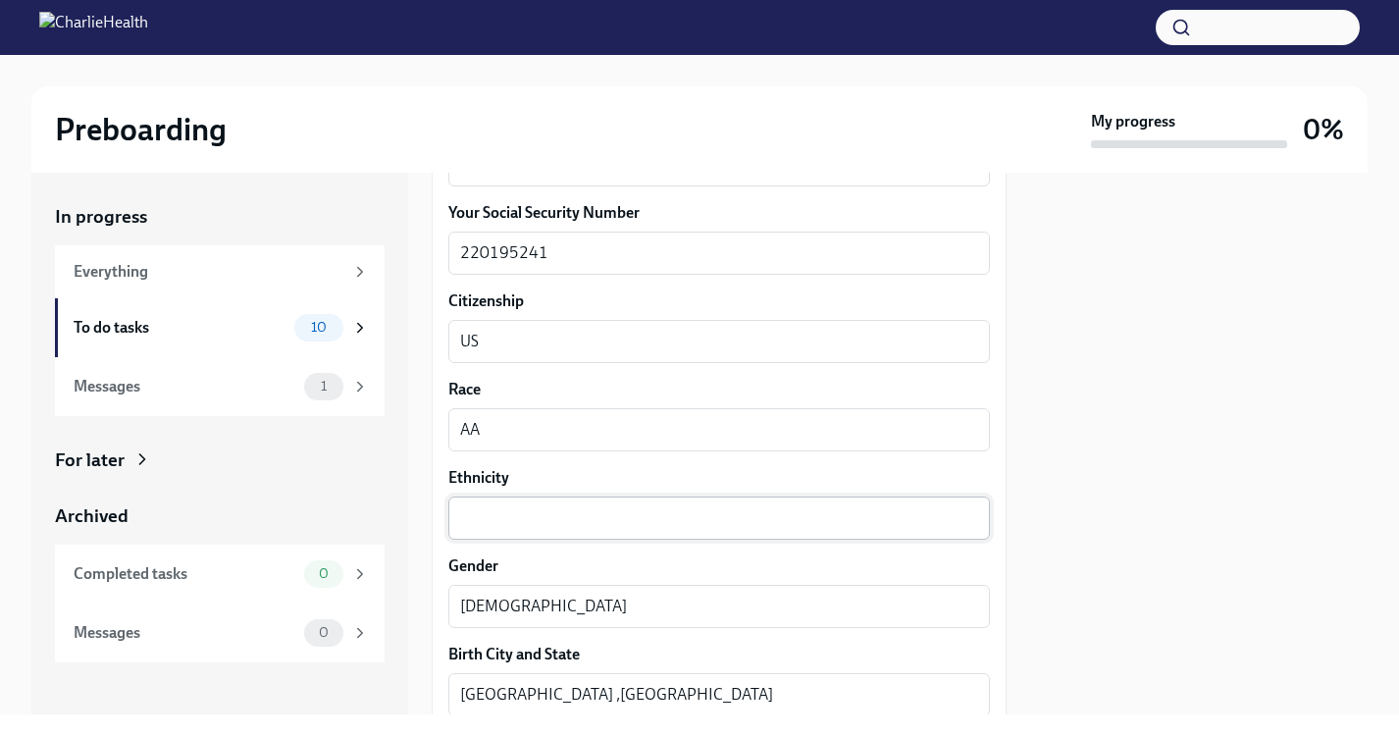
scroll to position [1029, 0]
click at [580, 518] on textarea "Ethnicity" at bounding box center [719, 522] width 518 height 24
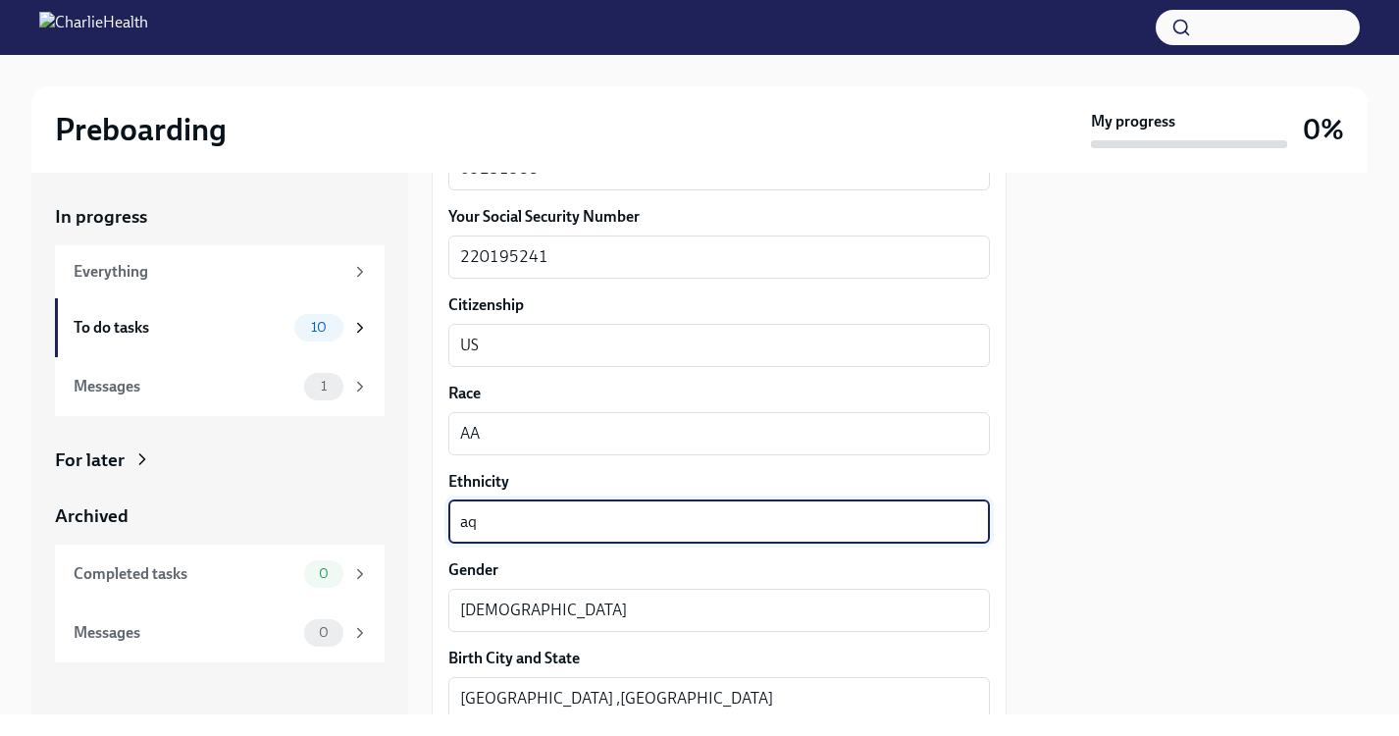
type textarea "a"
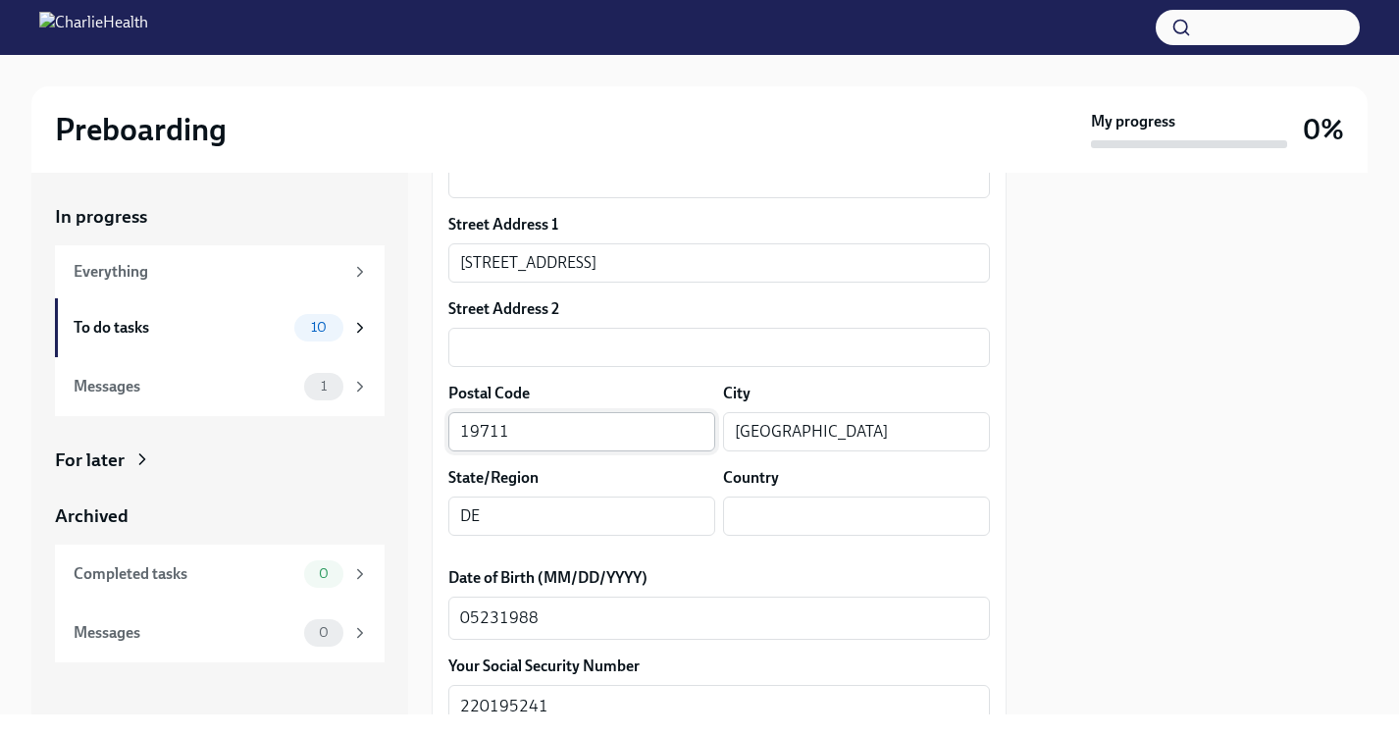
scroll to position [574, 0]
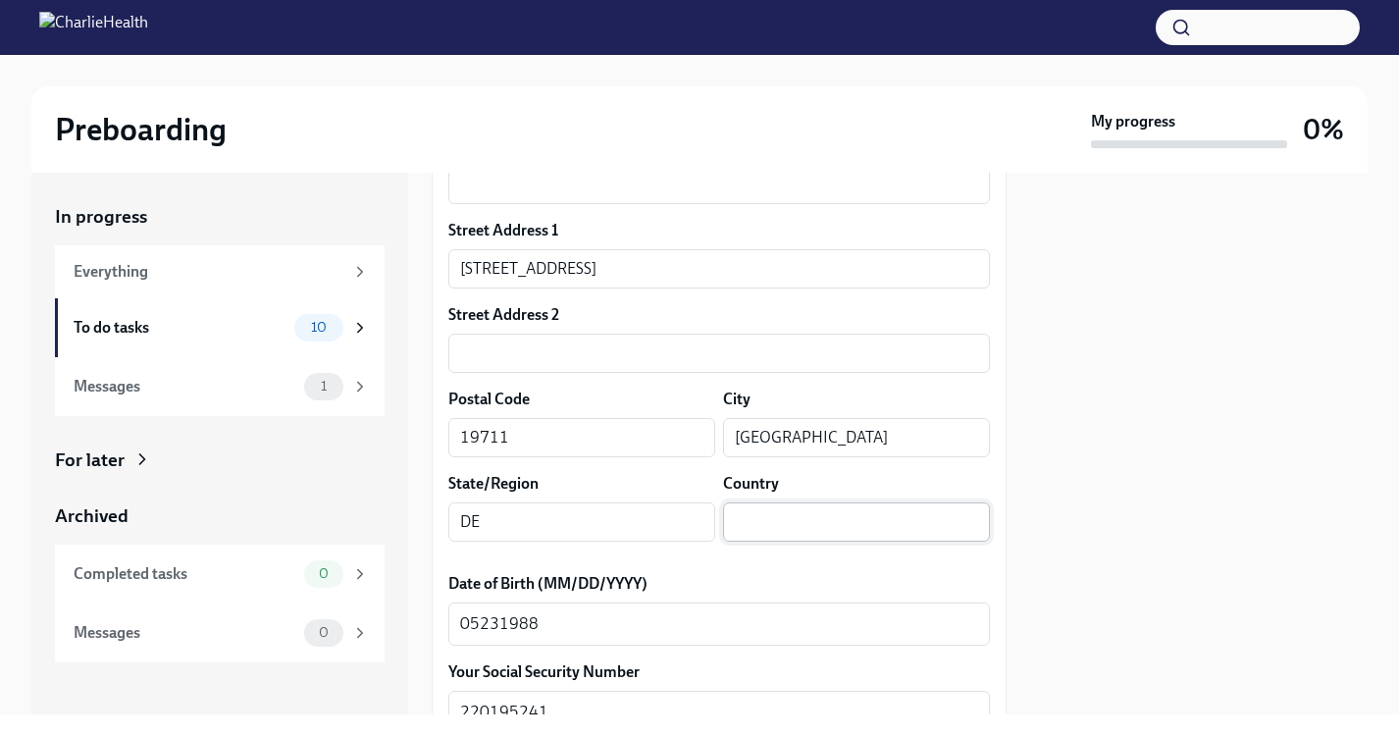
type textarea "AA"
drag, startPoint x: 805, startPoint y: 537, endPoint x: 805, endPoint y: 527, distance: 10.8
click at [805, 536] on input "text" at bounding box center [856, 521] width 267 height 39
type input "usa"
click at [1073, 583] on div at bounding box center [1198, 443] width 337 height 541
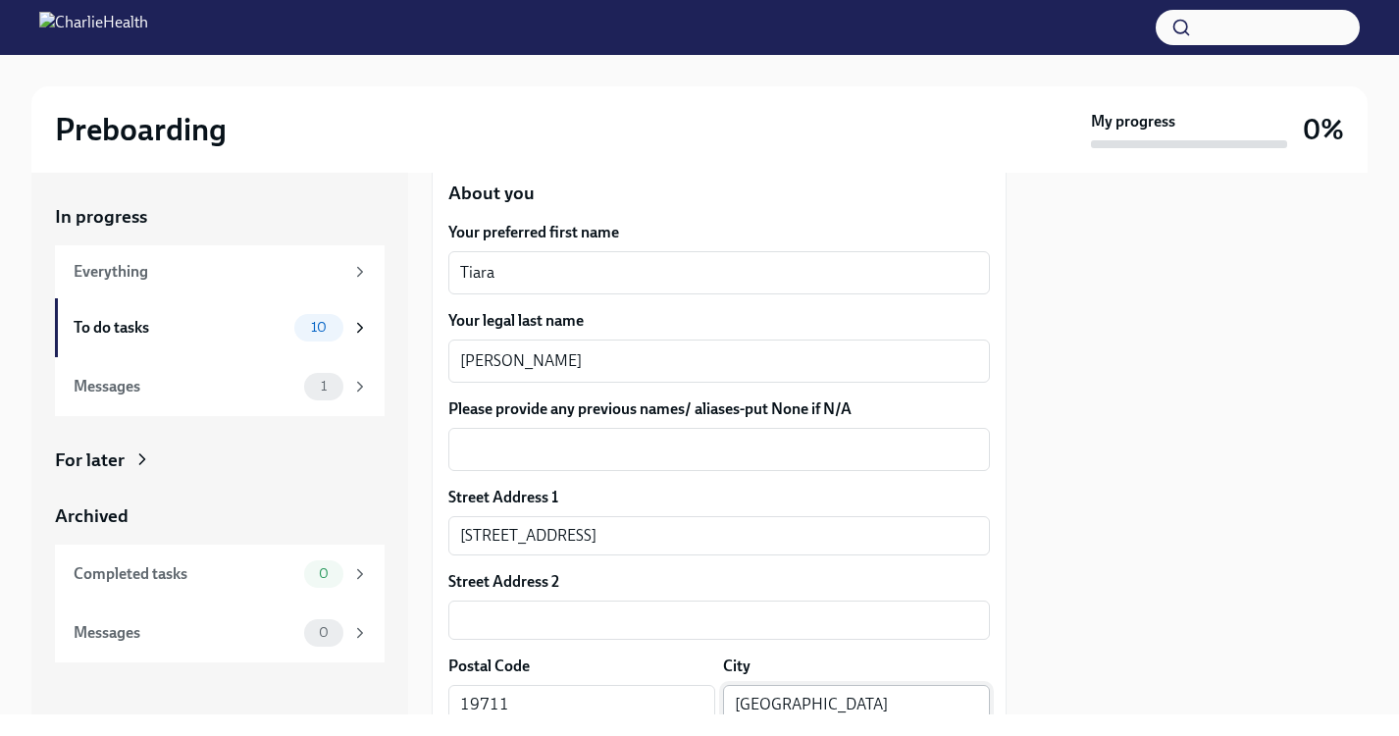
scroll to position [296, 0]
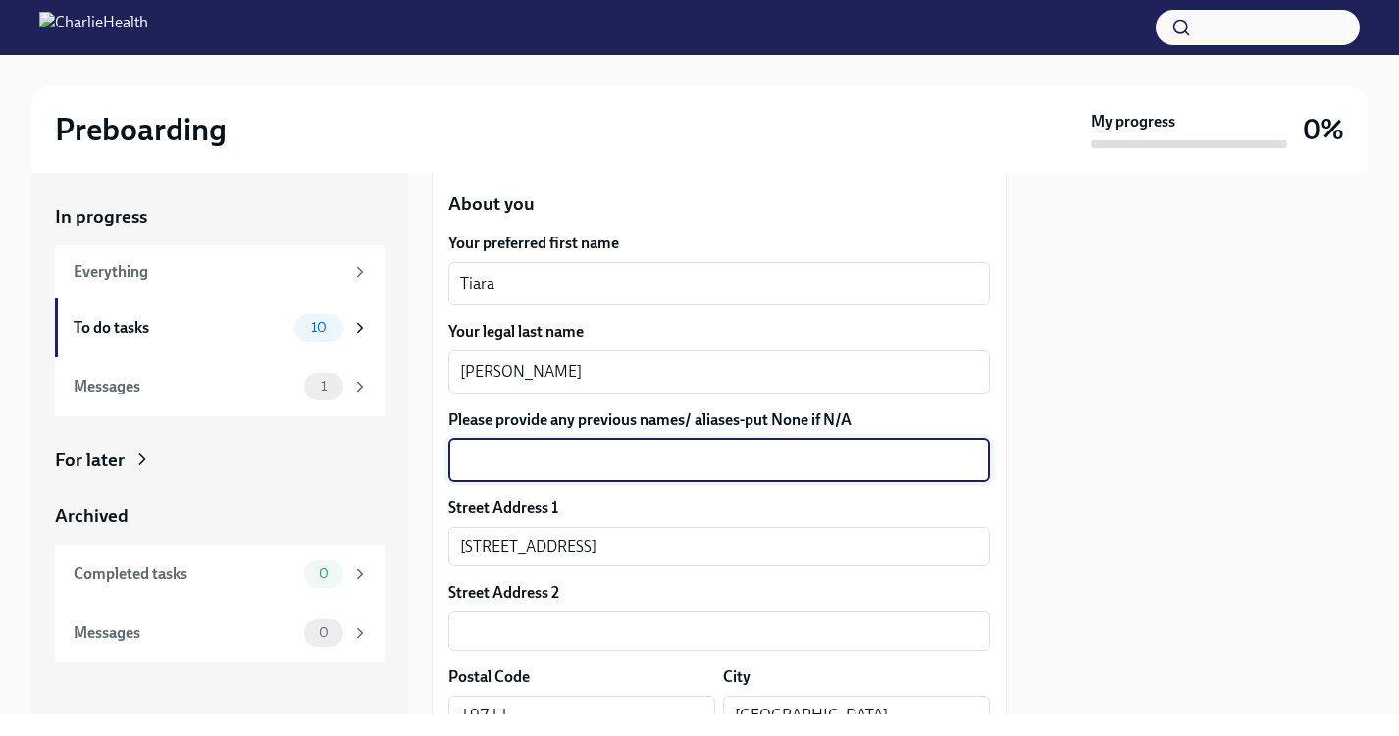
click at [885, 453] on textarea "Please provide any previous names/ aliases-put None if N/A" at bounding box center [719, 460] width 518 height 24
type textarea "n/a"
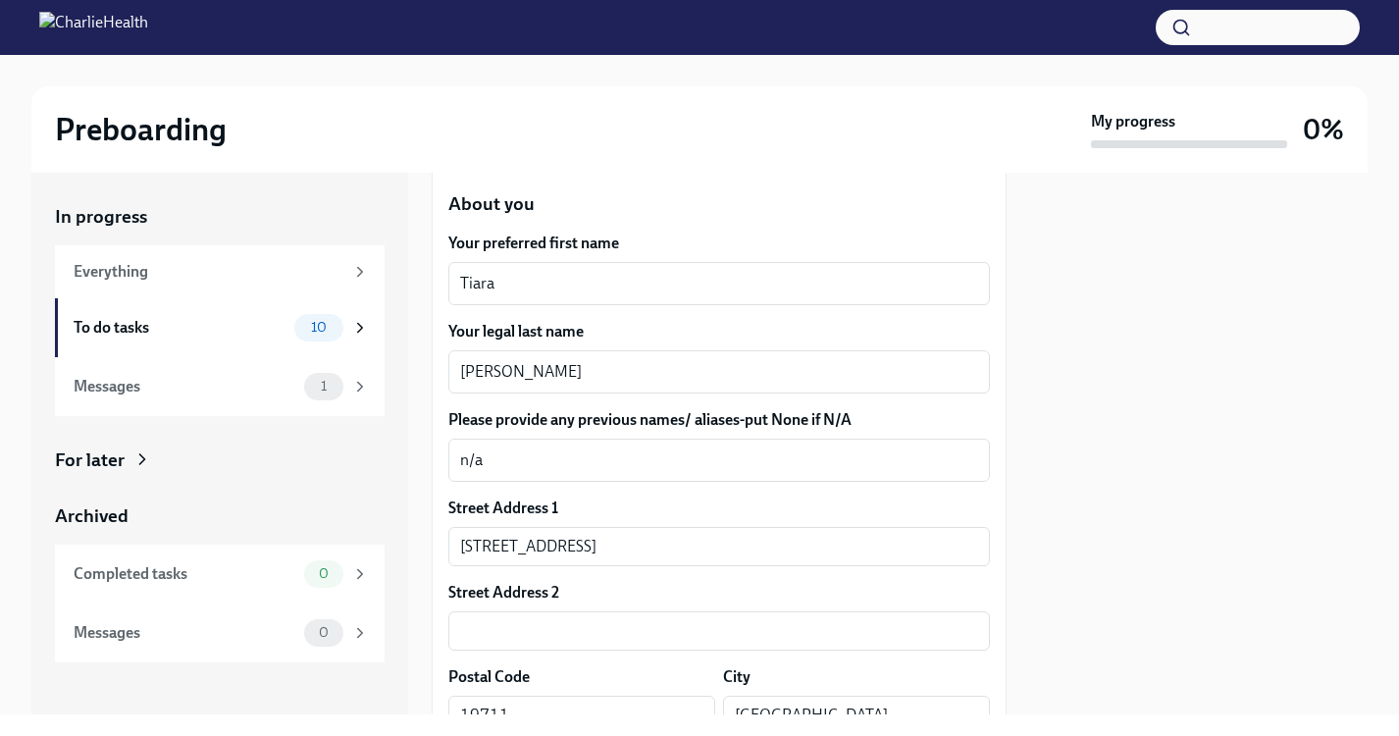
click at [1181, 253] on div at bounding box center [1198, 443] width 337 height 541
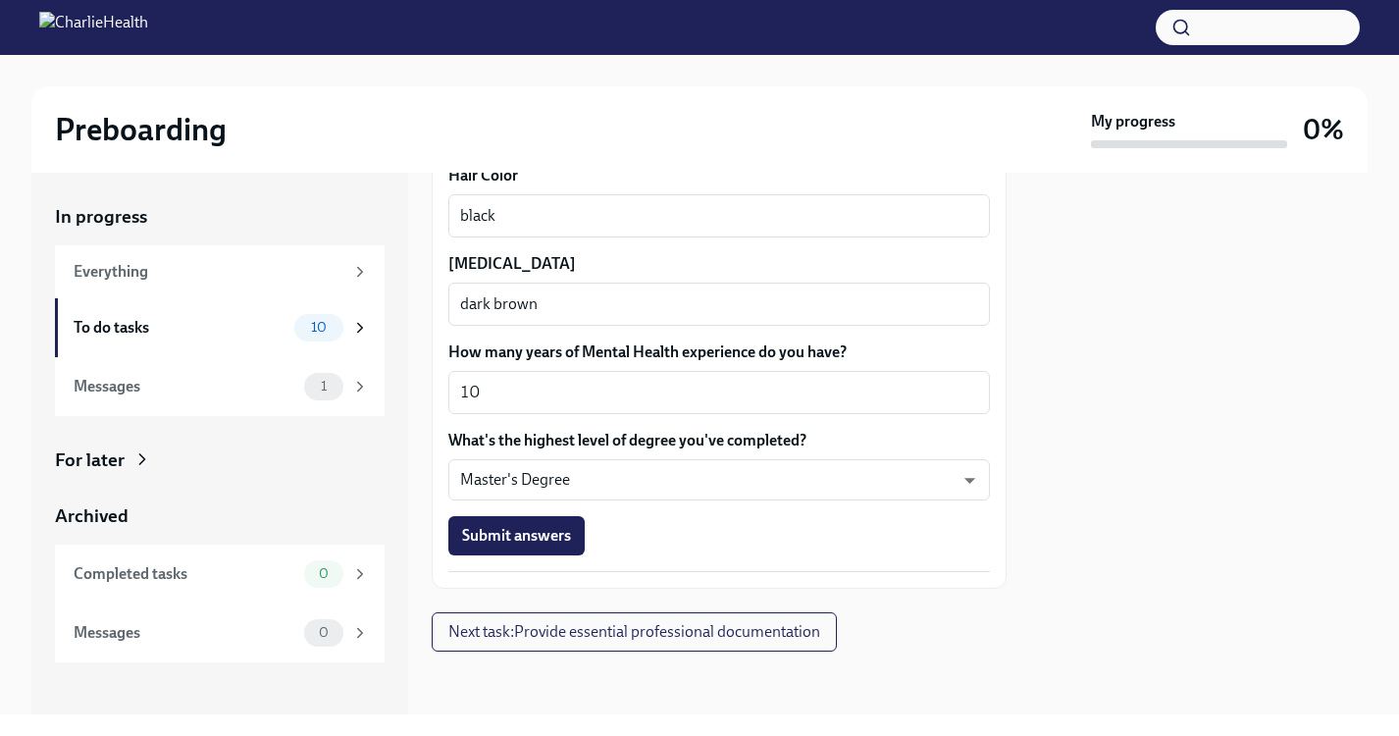
scroll to position [1864, 0]
click at [532, 535] on span "Submit answers" at bounding box center [516, 537] width 109 height 20
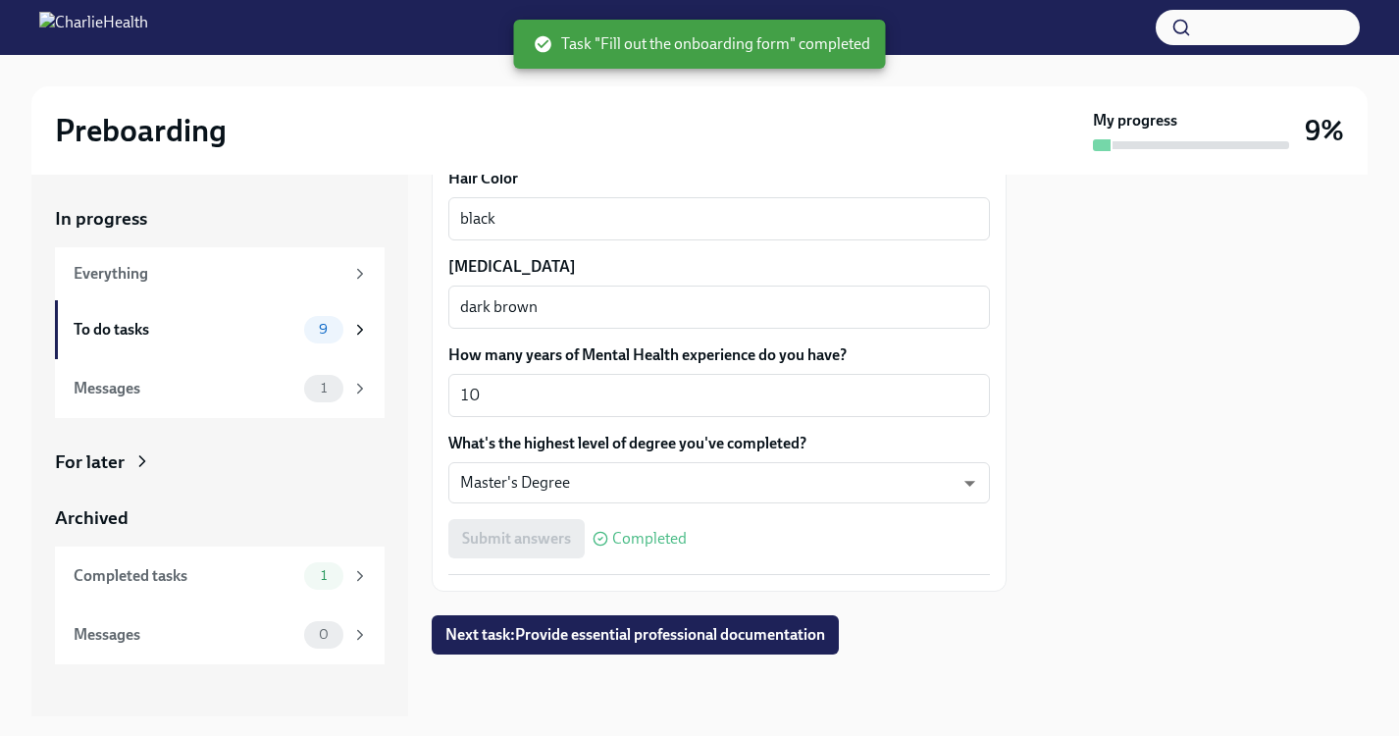
scroll to position [0, 0]
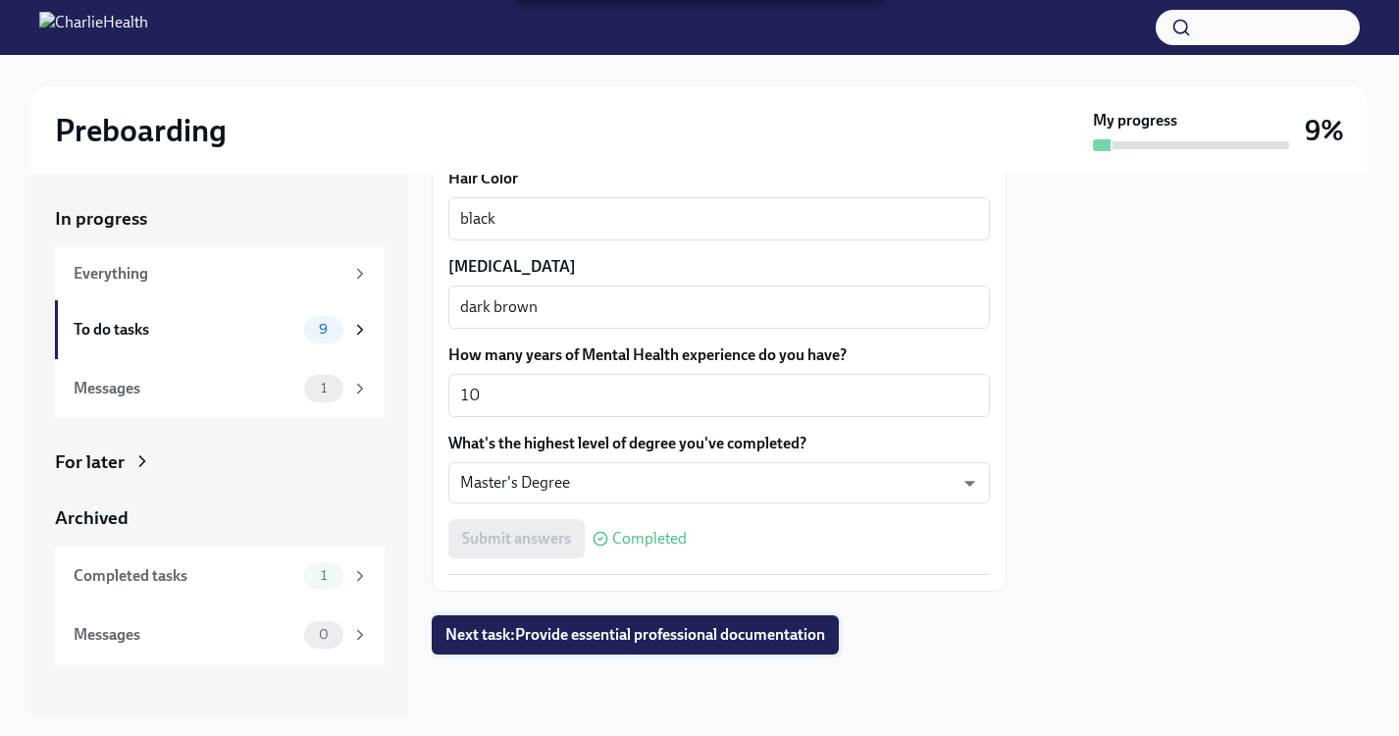
click at [684, 632] on span "Next task : Provide essential professional documentation" at bounding box center [635, 635] width 380 height 20
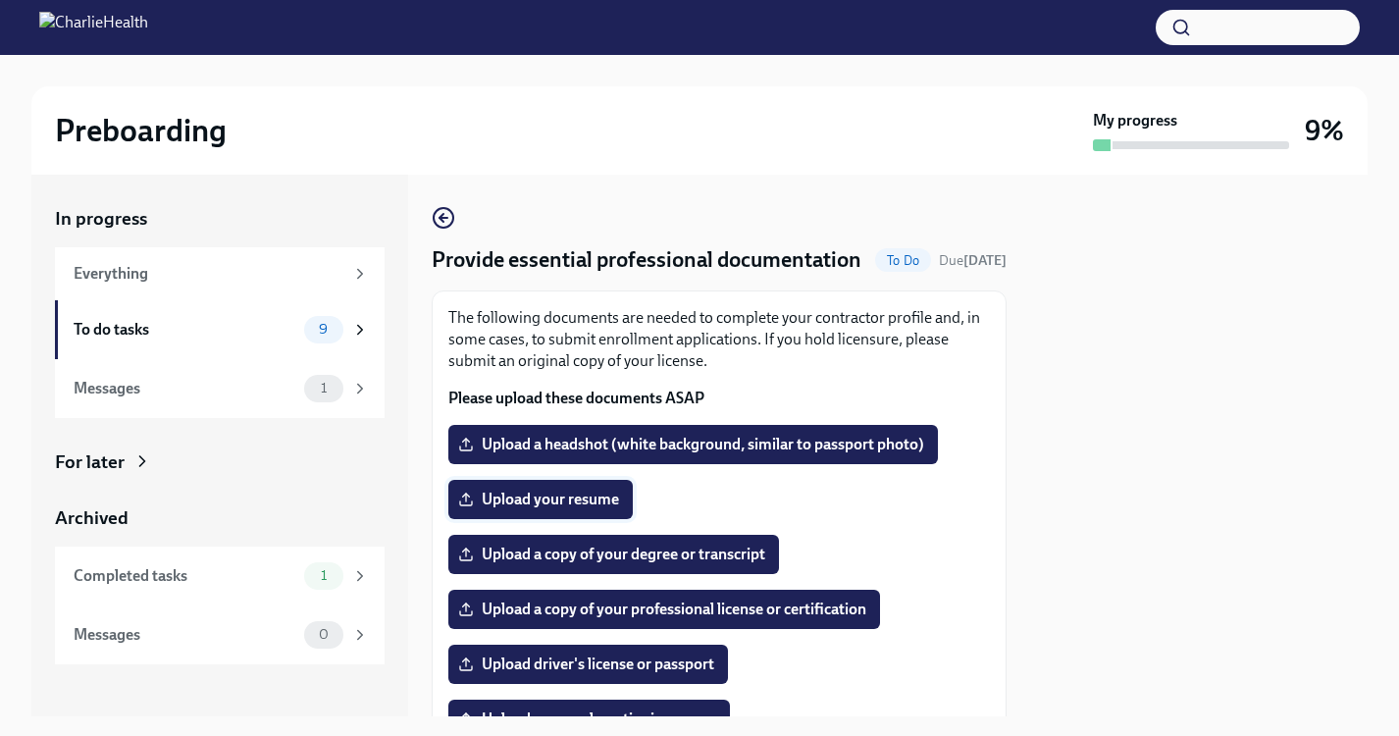
click at [575, 509] on span "Upload your resume" at bounding box center [540, 499] width 157 height 20
click at [0, 0] on input "Upload your resume" at bounding box center [0, 0] width 0 height 0
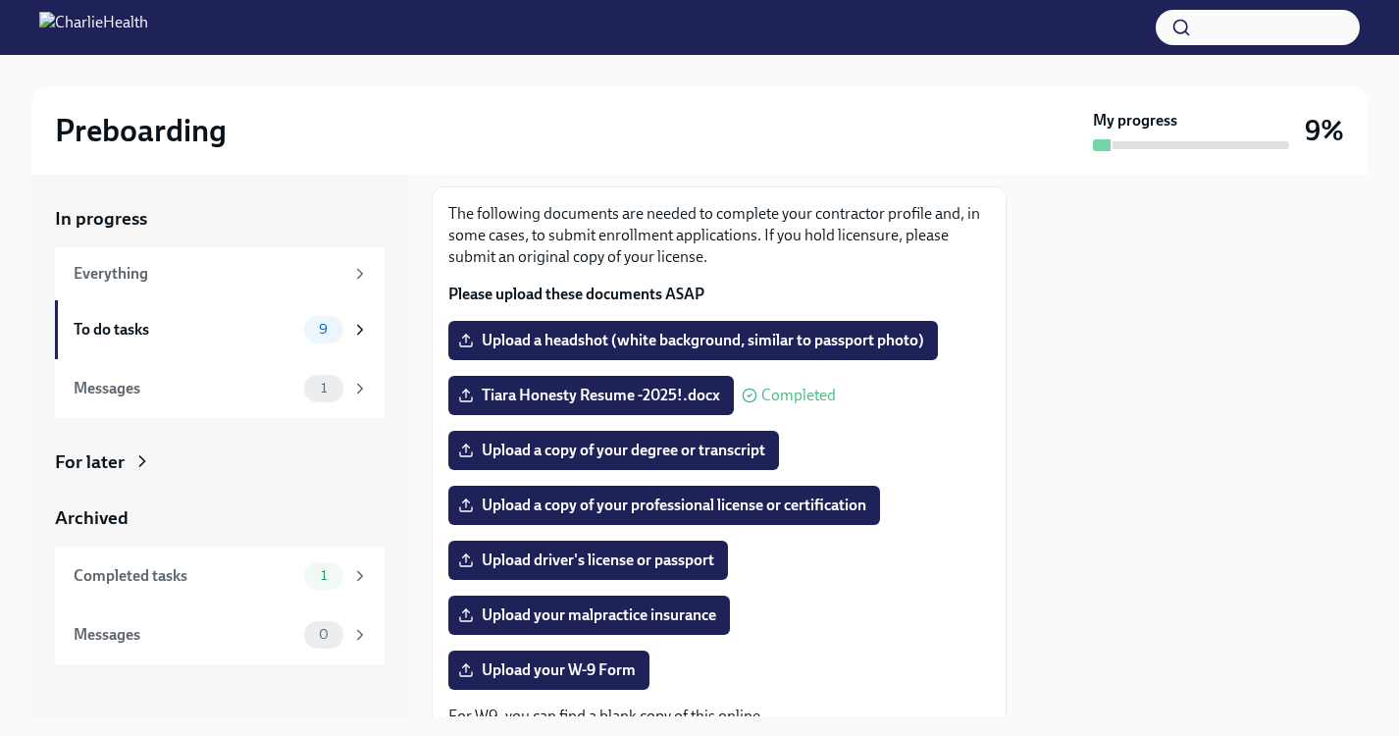
scroll to position [131, 0]
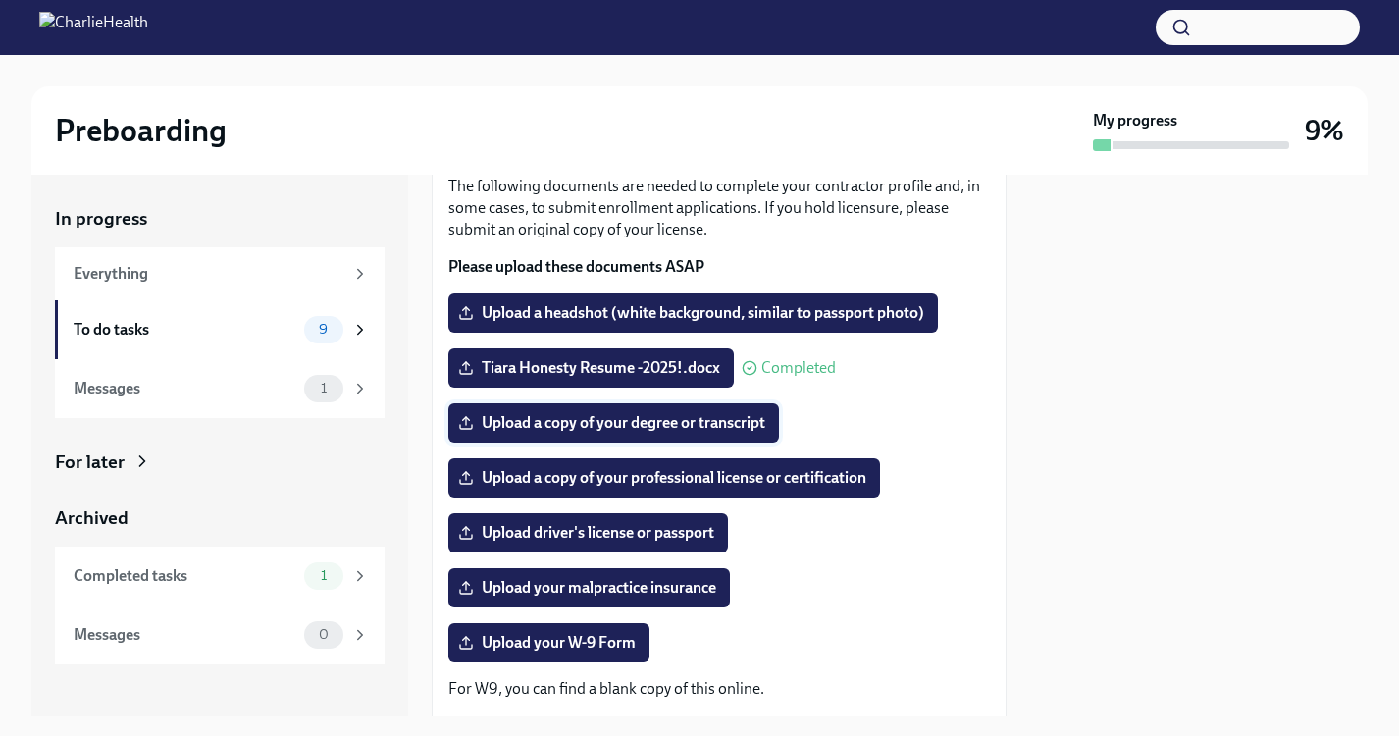
click at [573, 433] on span "Upload a copy of your degree or transcript" at bounding box center [613, 423] width 303 height 20
click at [0, 0] on input "Upload a copy of your degree or transcript" at bounding box center [0, 0] width 0 height 0
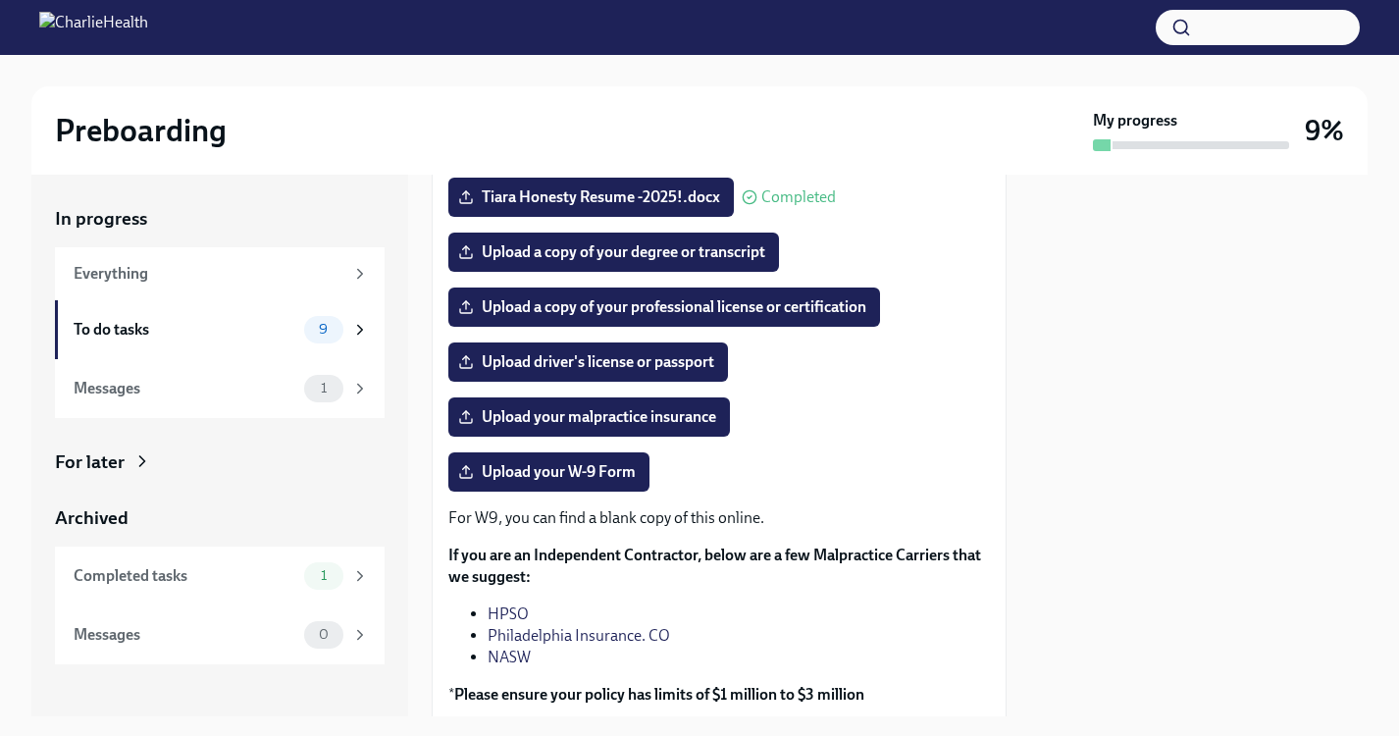
scroll to position [282, 0]
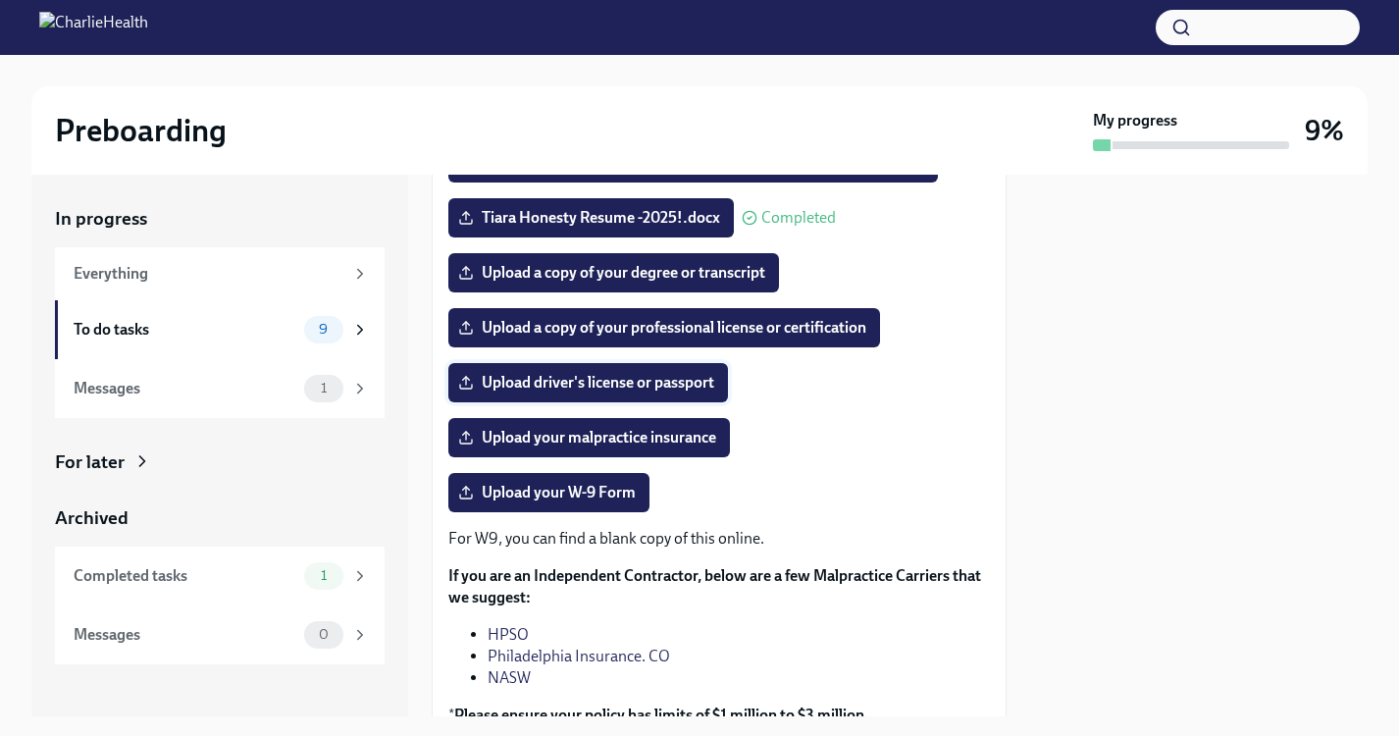
click at [661, 392] on span "Upload driver's license or passport" at bounding box center [588, 383] width 252 height 20
click at [0, 0] on input "Upload driver's license or passport" at bounding box center [0, 0] width 0 height 0
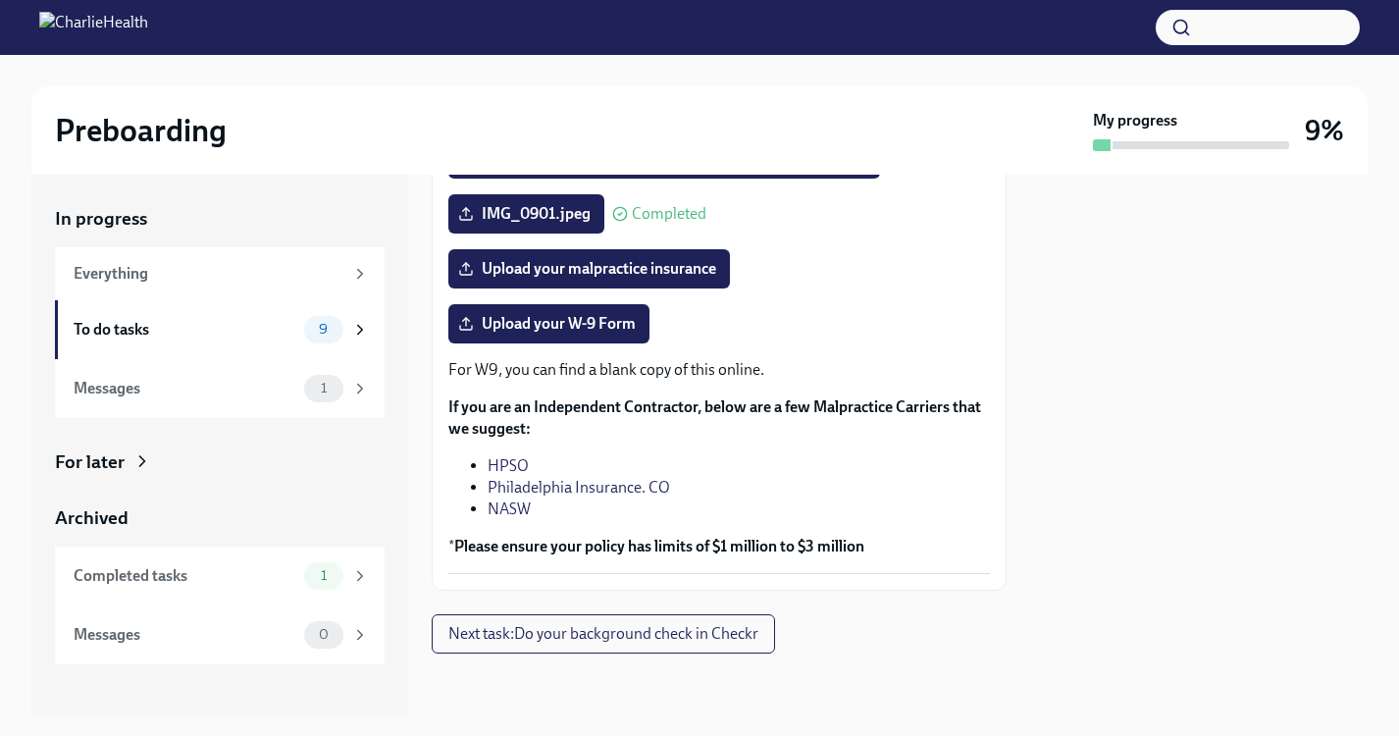
scroll to position [0, 0]
click at [513, 468] on link "HPSO" at bounding box center [507, 465] width 41 height 19
click at [604, 483] on link "Philadelphia Insurance. CO" at bounding box center [578, 487] width 182 height 19
click at [520, 505] on link "NASW" at bounding box center [508, 508] width 43 height 19
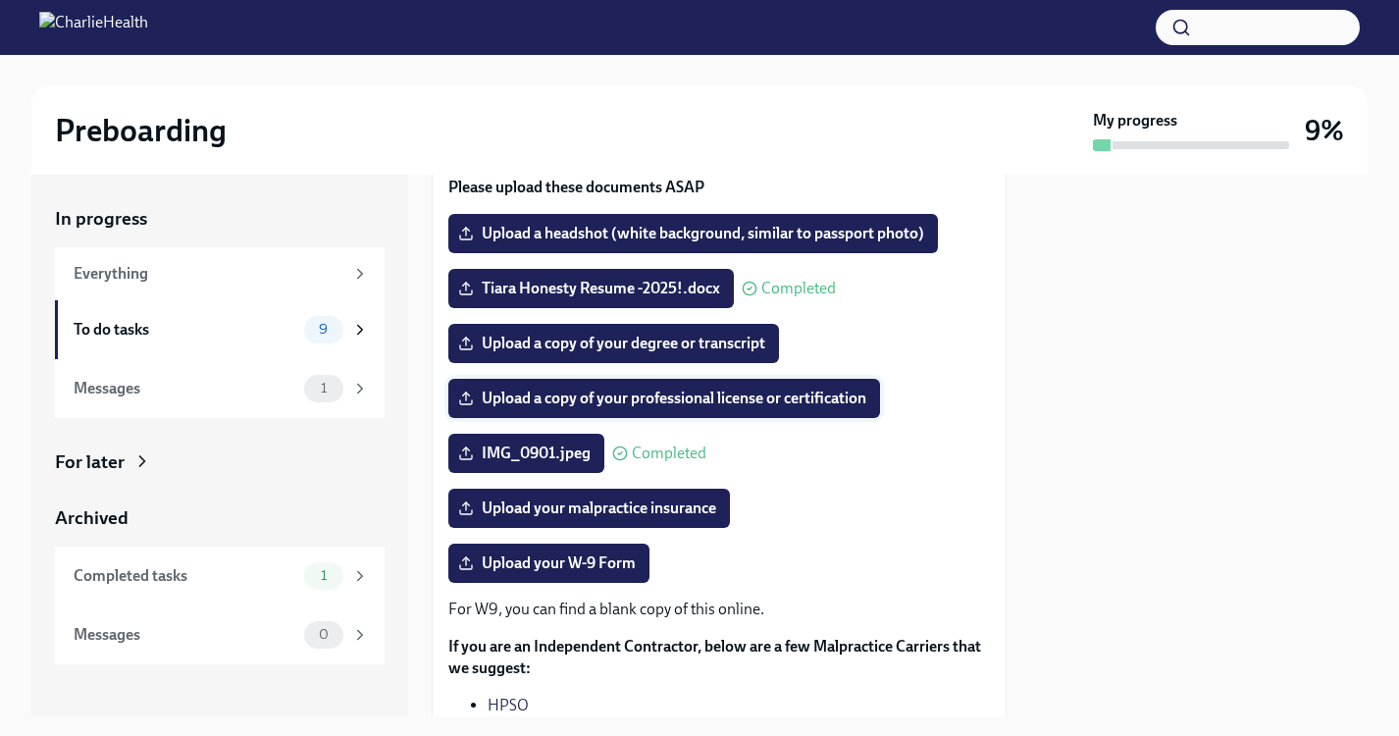
scroll to position [213, 0]
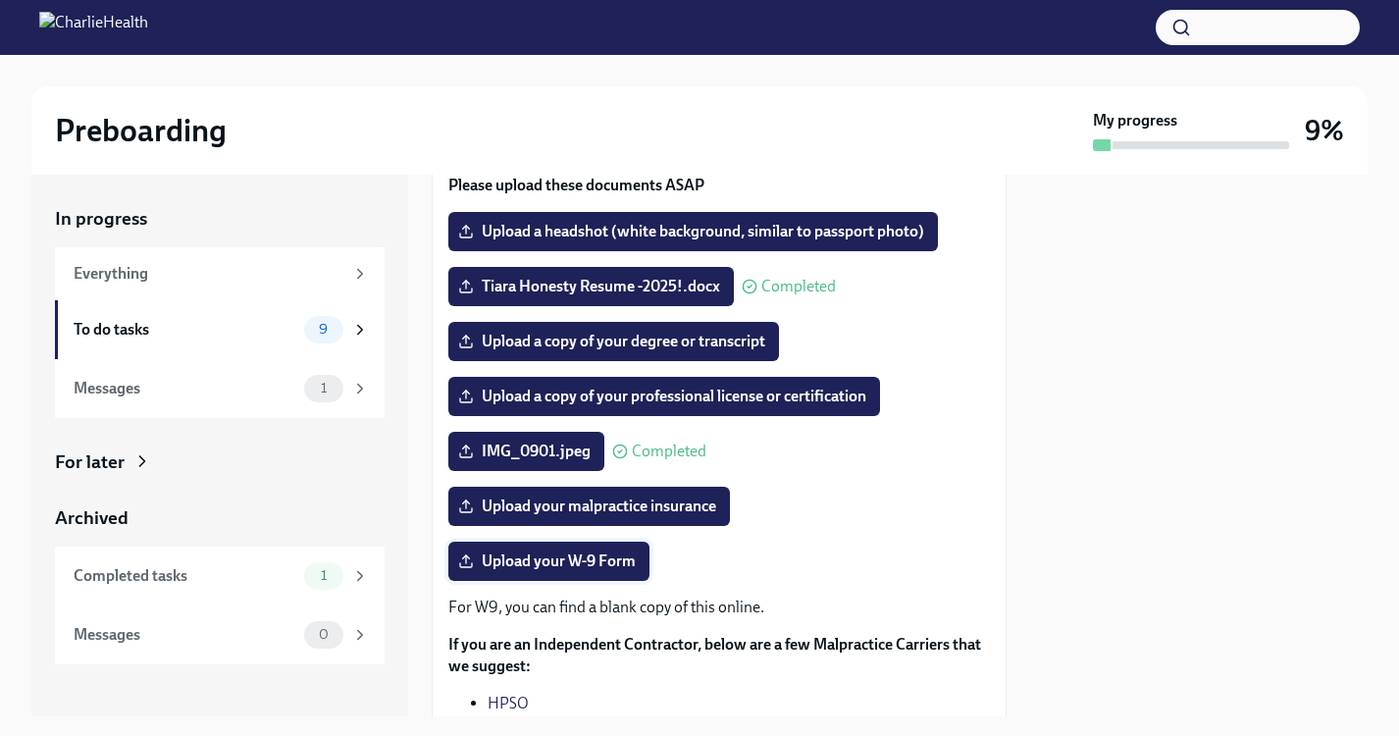
click at [619, 571] on span "Upload your W-9 Form" at bounding box center [549, 561] width 174 height 20
click at [0, 0] on input "Upload your W-9 Form" at bounding box center [0, 0] width 0 height 0
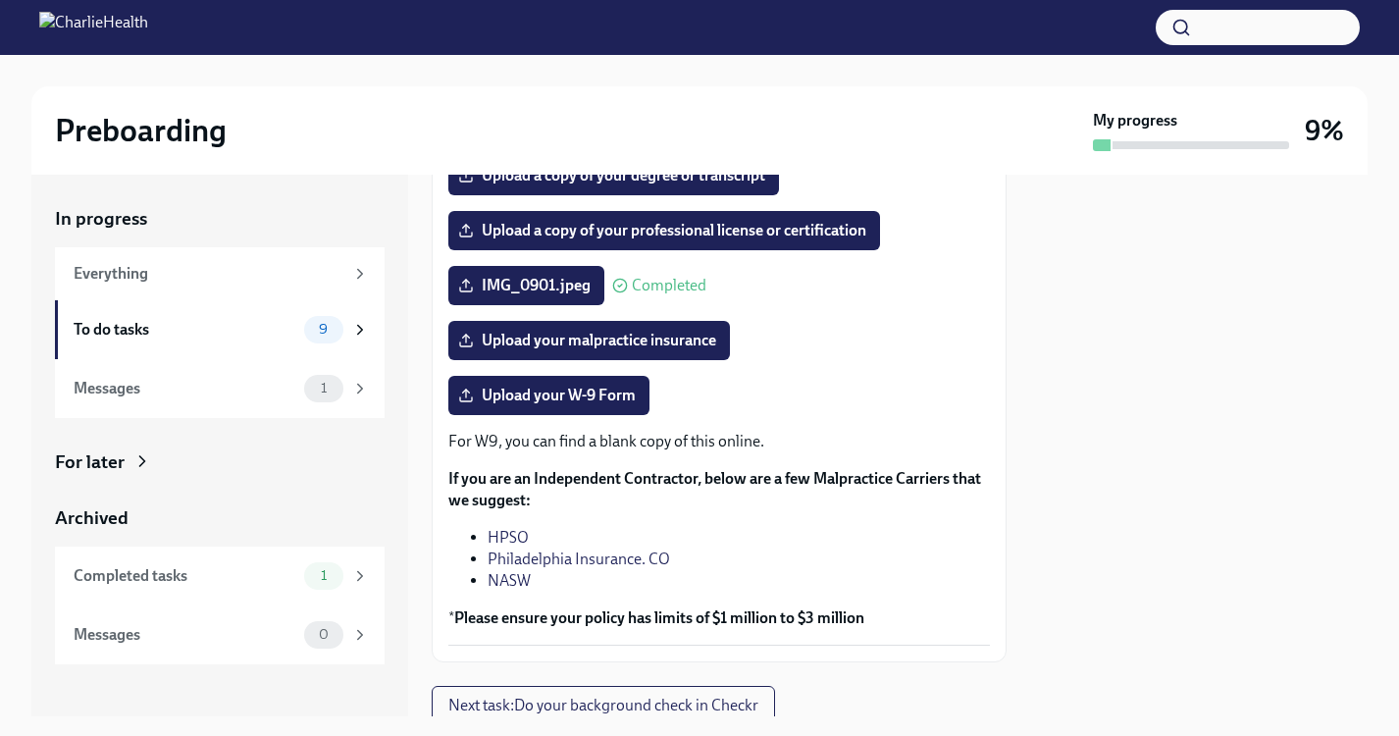
scroll to position [403, 0]
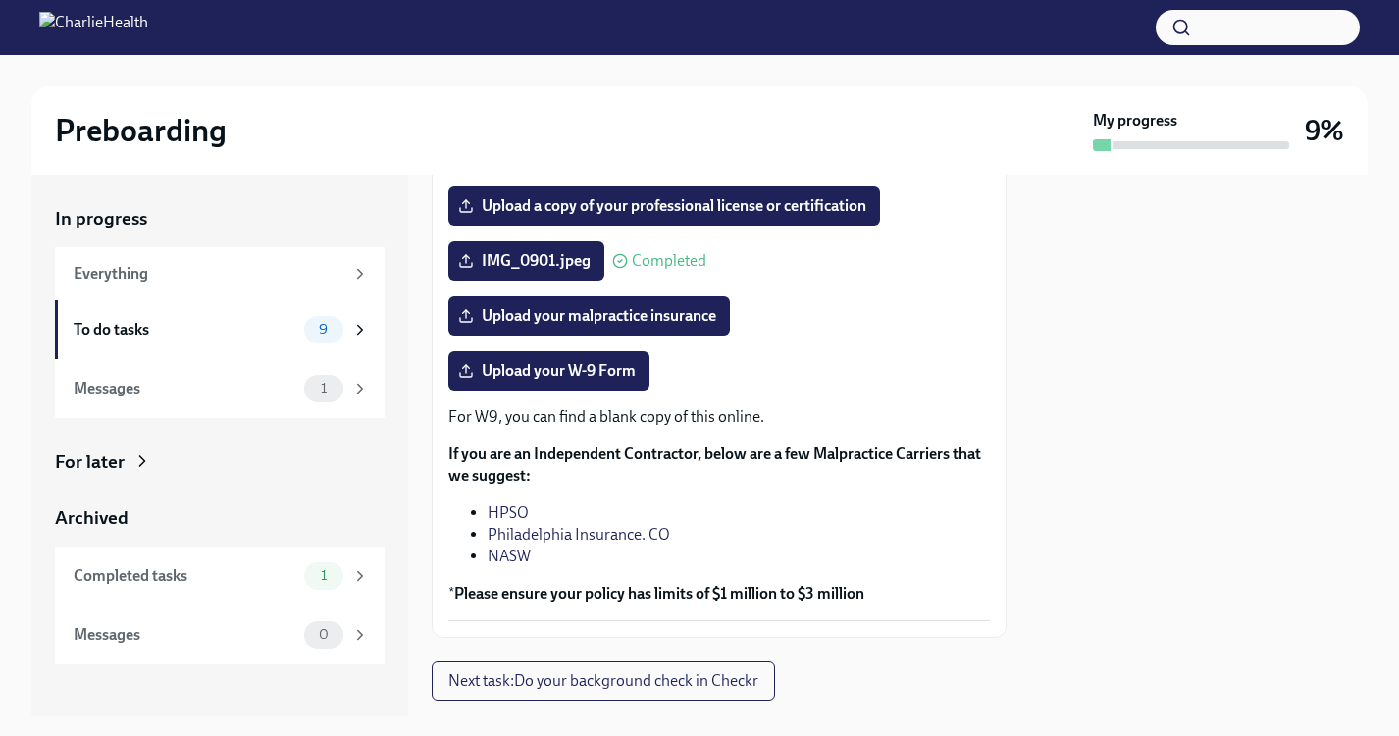
click at [609, 428] on p "For W9, you can find a blank copy of this online." at bounding box center [718, 417] width 541 height 22
